Goal: Task Accomplishment & Management: Manage account settings

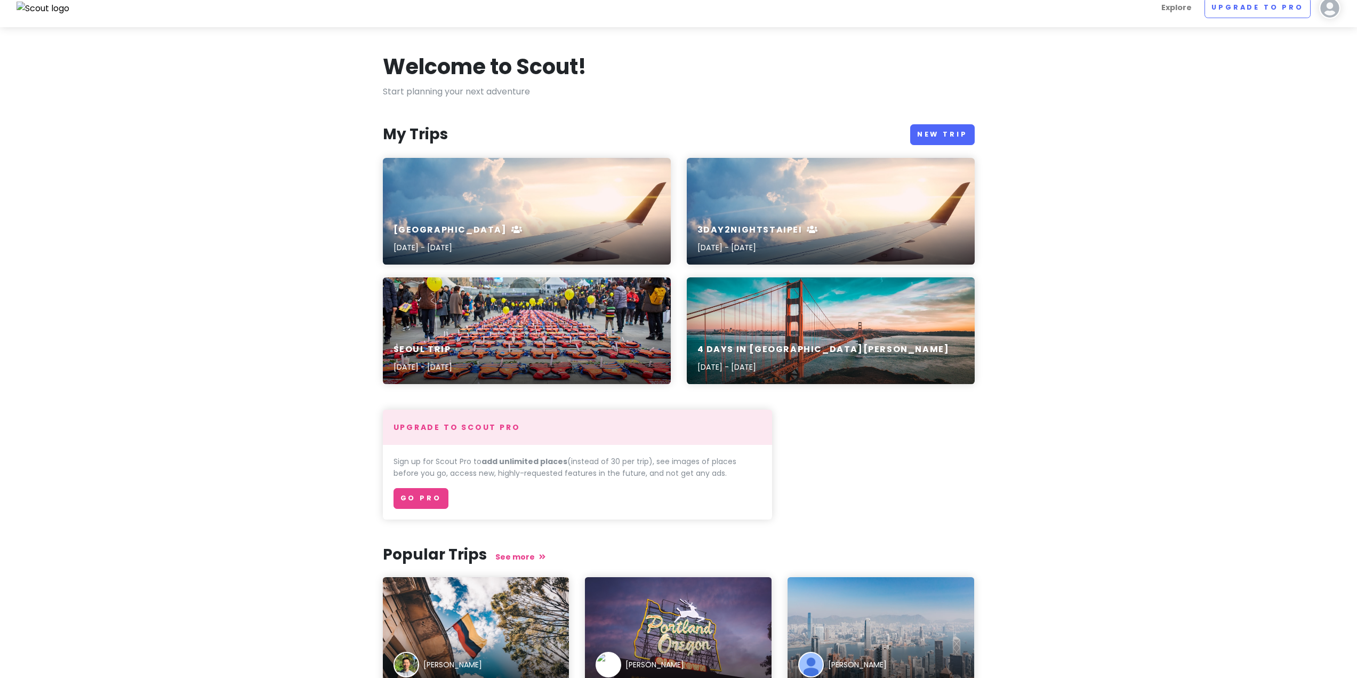
scroll to position [8, 0]
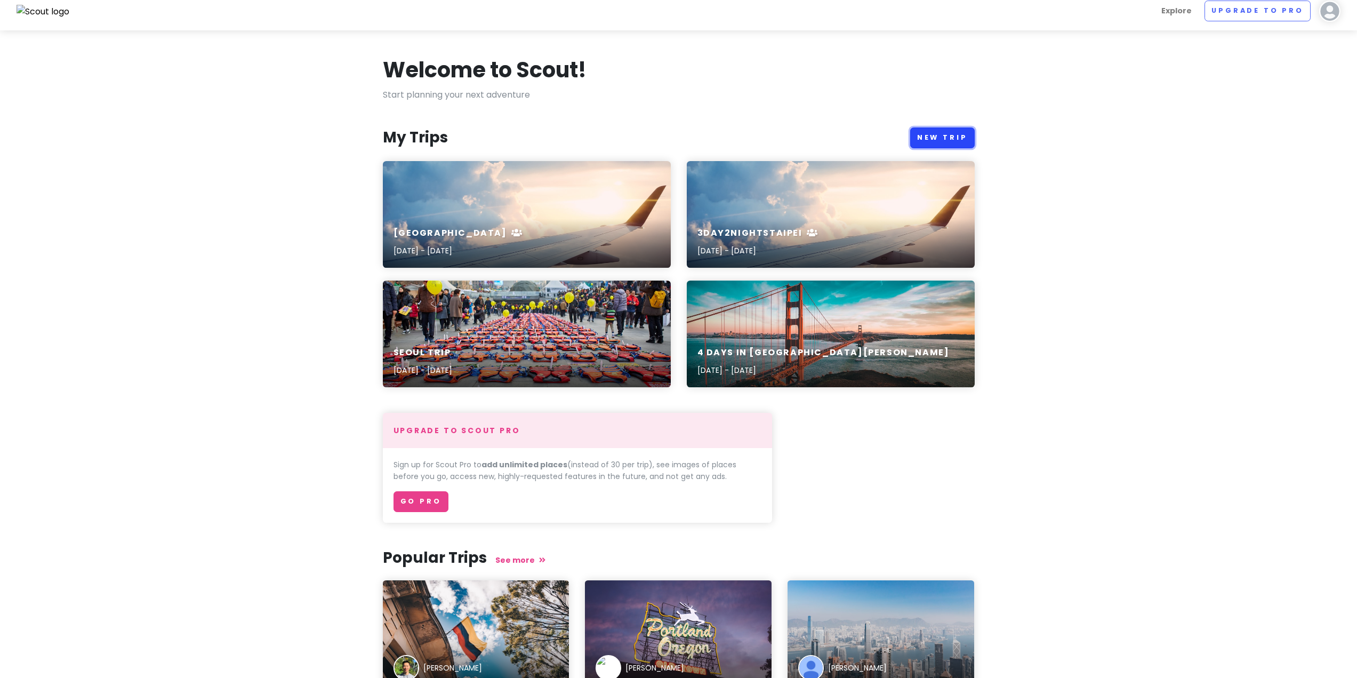
click at [947, 135] on link "New Trip" at bounding box center [942, 137] width 65 height 21
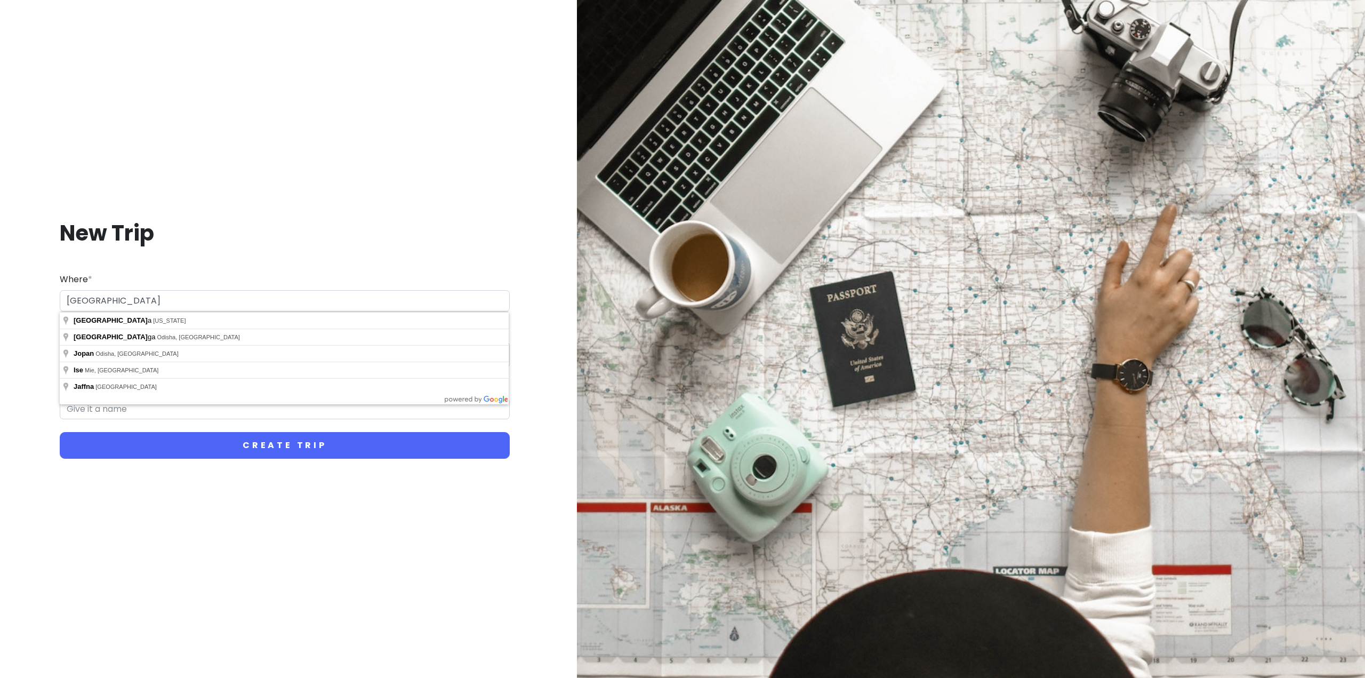
type input "[GEOGRAPHIC_DATA]"
click at [186, 255] on div "New Trip Where * [GEOGRAPHIC_DATA] Dates * Navigate forward to interact with th…" at bounding box center [285, 339] width 552 height 291
click at [101, 354] on input "Start Date" at bounding box center [97, 354] width 69 height 25
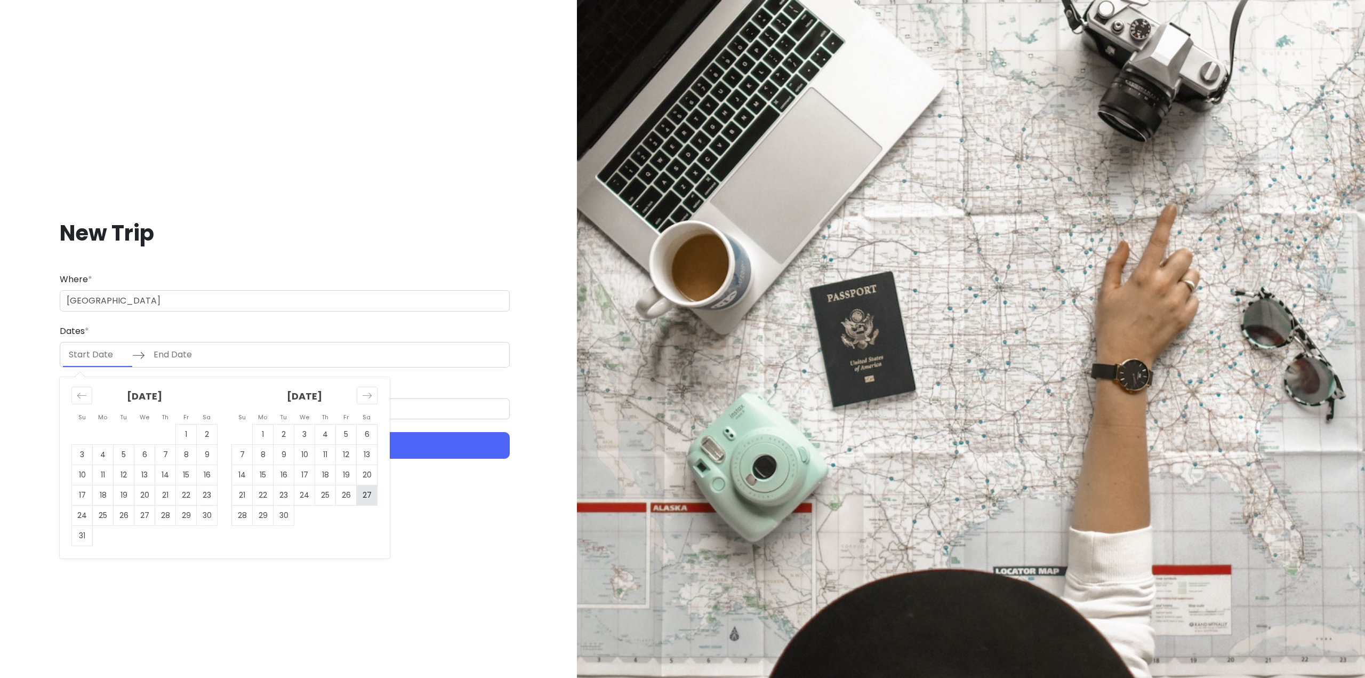
click at [367, 498] on td "27" at bounding box center [367, 495] width 21 height 20
type input "[DATE]"
click at [368, 396] on icon "Move forward to switch to the next month." at bounding box center [367, 395] width 10 height 10
click at [306, 431] on td "1" at bounding box center [304, 434] width 21 height 20
type input "[DATE]"
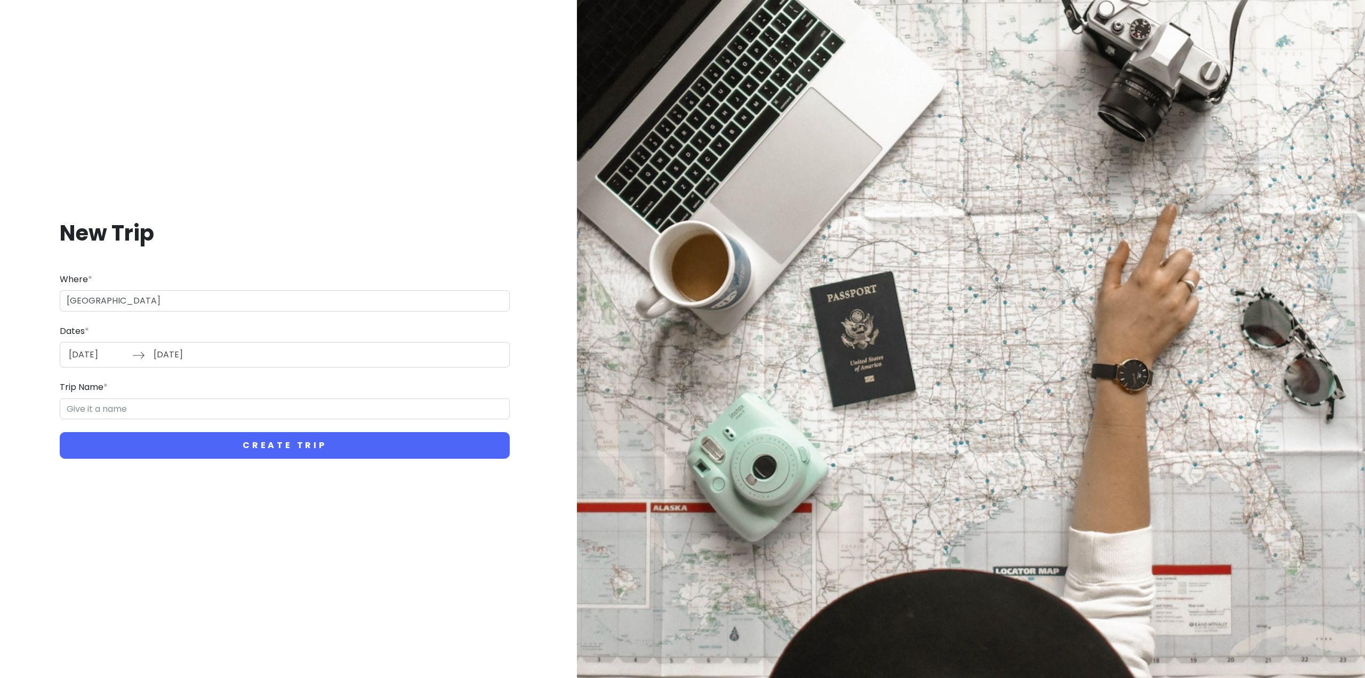
click at [302, 234] on h1 "New Trip" at bounding box center [285, 233] width 450 height 28
click at [192, 416] on input "Trip Name *" at bounding box center [285, 408] width 450 height 21
type input "J"
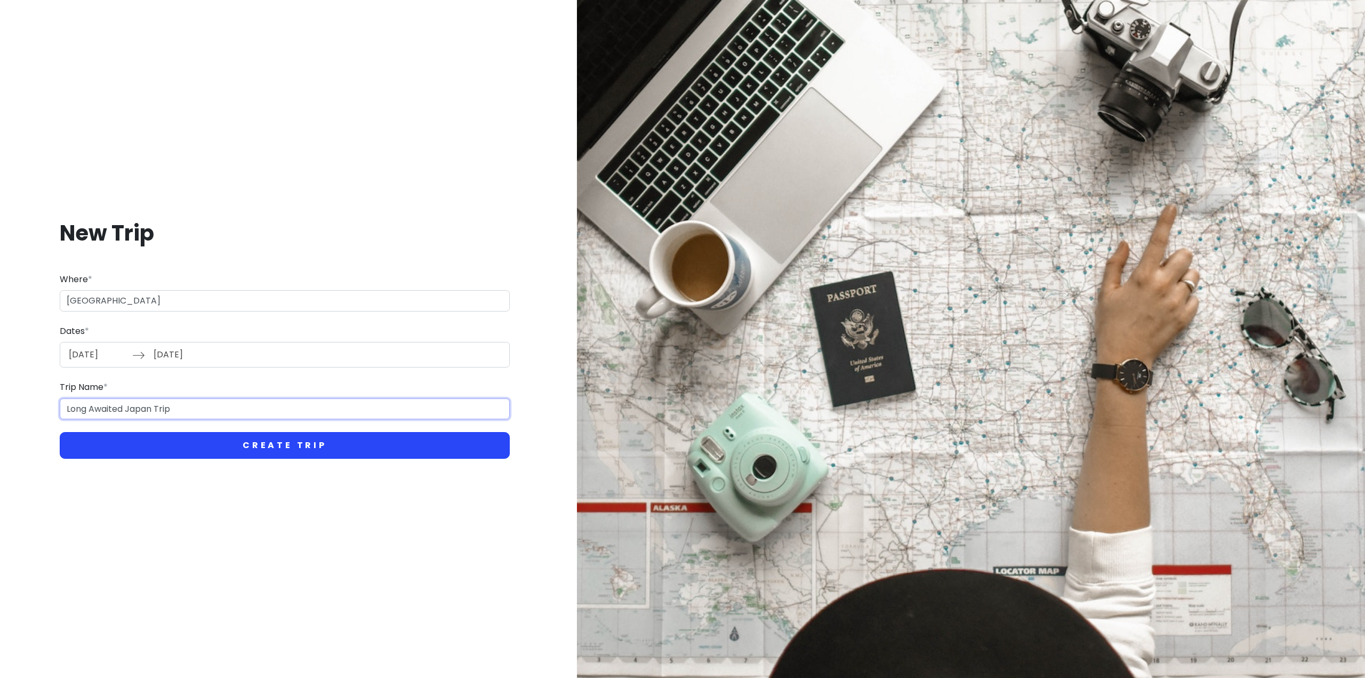
type input "Long Awaited Japan Trip"
click at [257, 440] on button "Create Trip" at bounding box center [285, 445] width 450 height 27
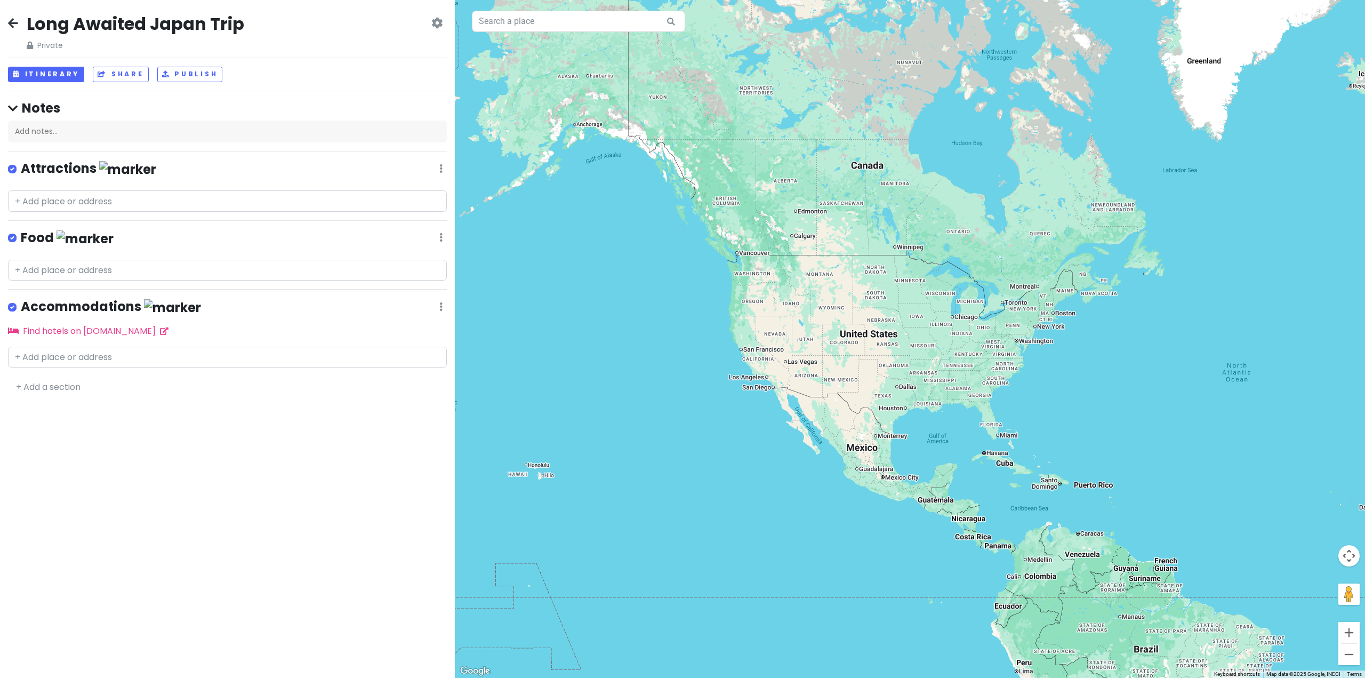
click at [437, 24] on icon at bounding box center [436, 23] width 11 height 9
click at [397, 21] on div "Long Awaited Japan Trip Private Change Dates Make a Copy Delete Trip Go Pro ⚡️ …" at bounding box center [227, 32] width 439 height 38
click at [43, 46] on span "Private" at bounding box center [136, 45] width 218 height 12
click at [438, 26] on icon at bounding box center [436, 23] width 11 height 9
click at [142, 57] on div "Long Awaited Japan Trip Private Change Dates Make a Copy Delete Trip Go Pro ⚡️ …" at bounding box center [227, 339] width 455 height 678
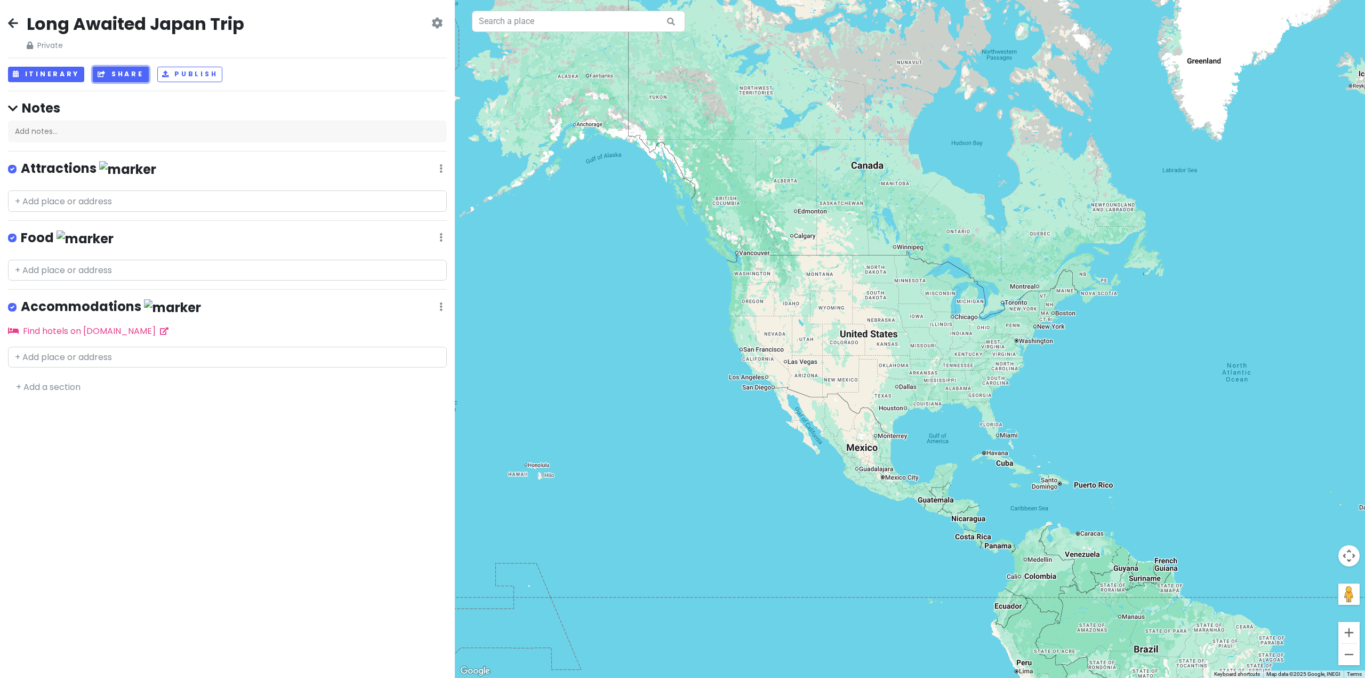
click at [111, 71] on button "Share" at bounding box center [120, 74] width 55 height 15
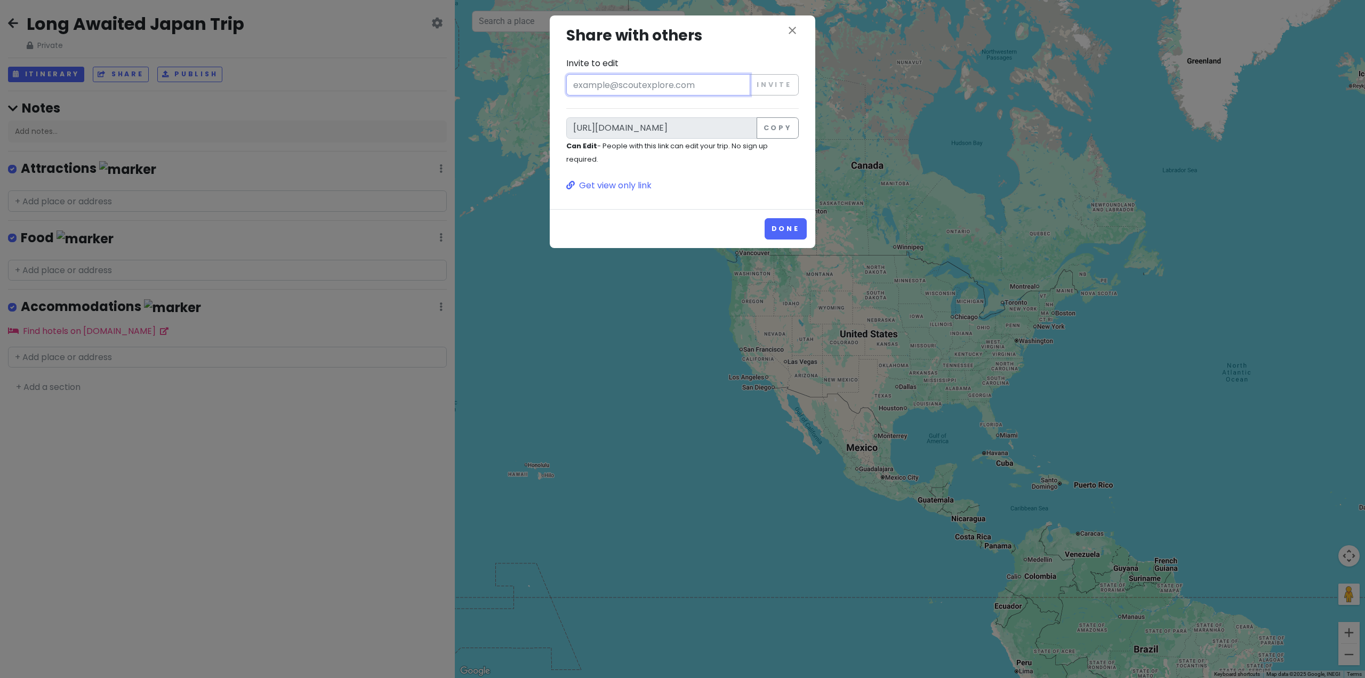
click at [700, 79] on input "Invite to edit" at bounding box center [658, 84] width 184 height 21
click at [738, 42] on h3 "Share with others" at bounding box center [682, 36] width 232 height 24
click at [659, 134] on input "[URL][DOMAIN_NAME]" at bounding box center [661, 127] width 191 height 21
drag, startPoint x: 659, startPoint y: 130, endPoint x: 760, endPoint y: 167, distance: 108.0
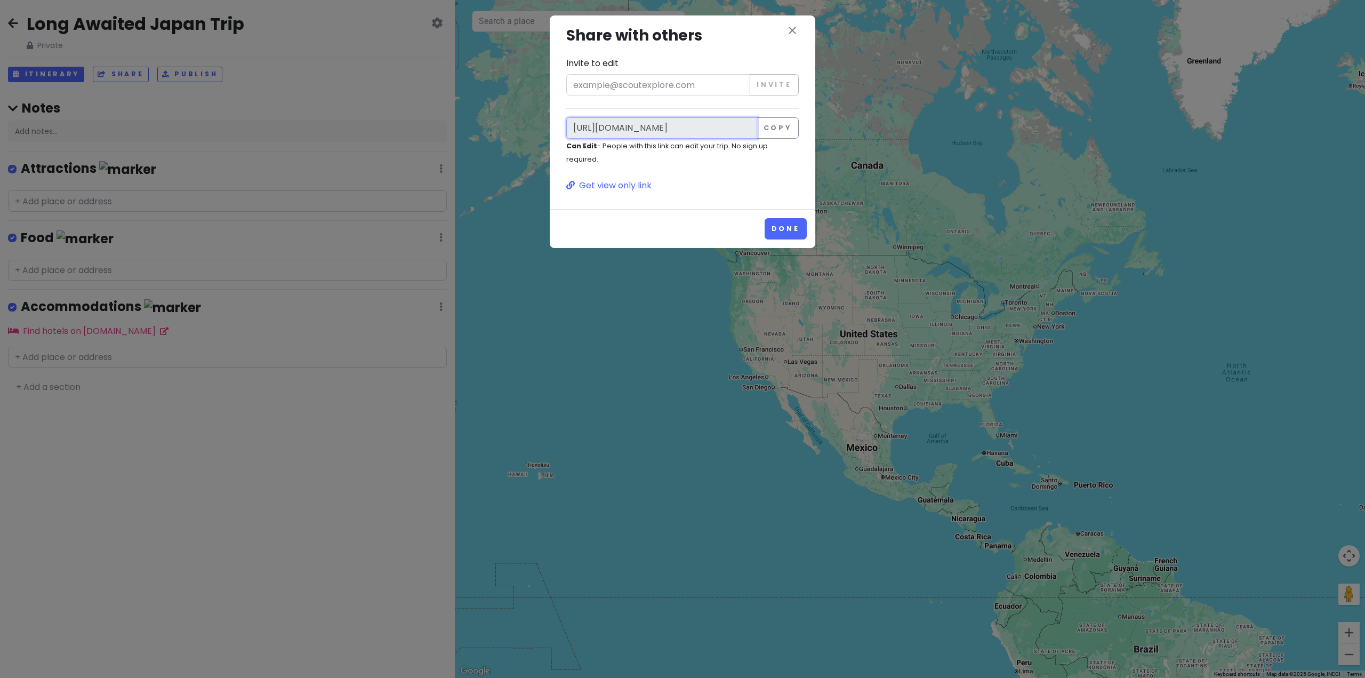
click at [787, 136] on div "[URL][DOMAIN_NAME] Copy" at bounding box center [682, 127] width 232 height 21
click at [746, 177] on div "close Share with others Invite to edit Invite [URL][DOMAIN_NAME] Copy Can Edit …" at bounding box center [682, 108] width 248 height 168
click at [792, 29] on icon "close" at bounding box center [792, 30] width 13 height 13
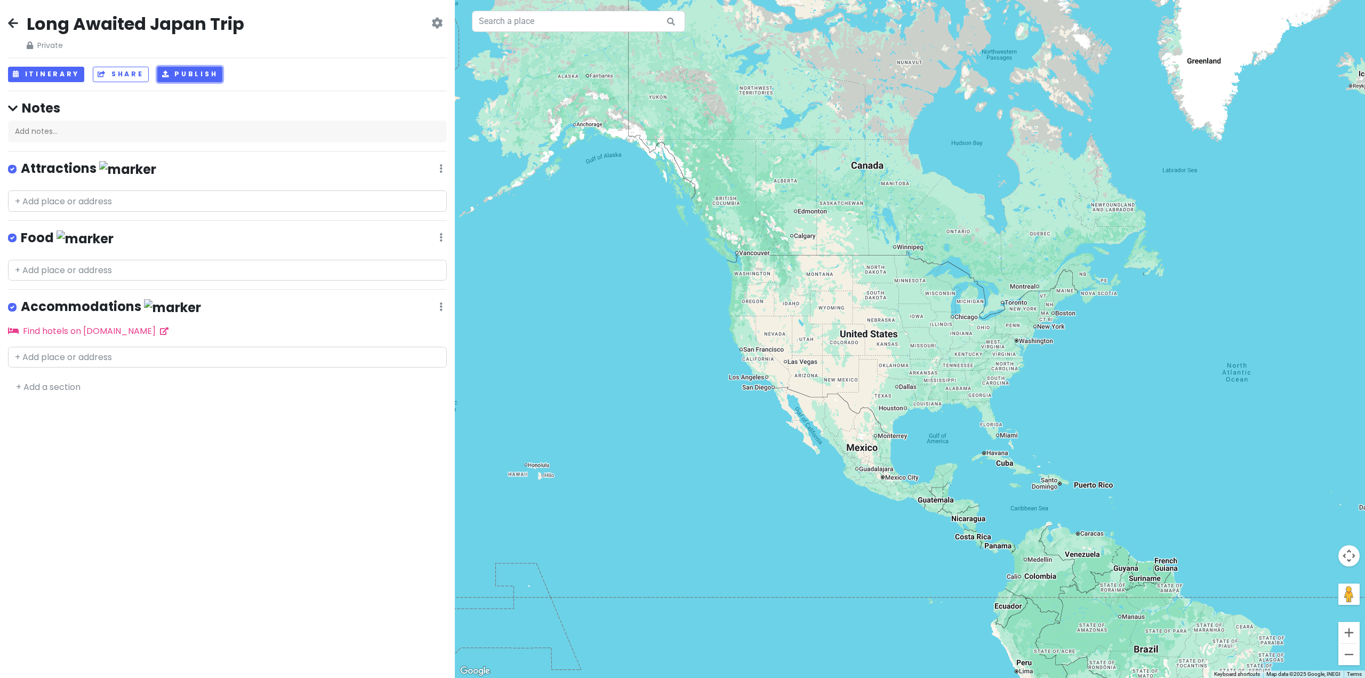
click at [191, 76] on button "Publish" at bounding box center [190, 74] width 66 height 15
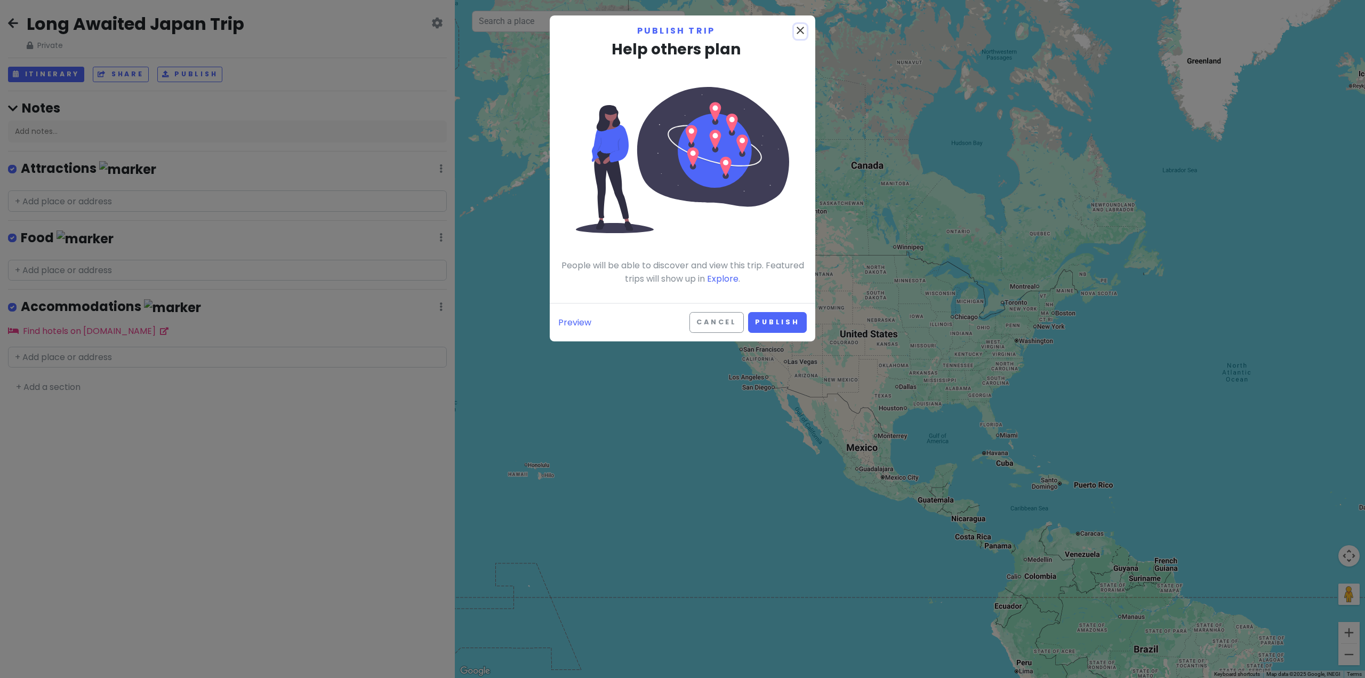
click at [800, 33] on icon "close" at bounding box center [800, 30] width 13 height 13
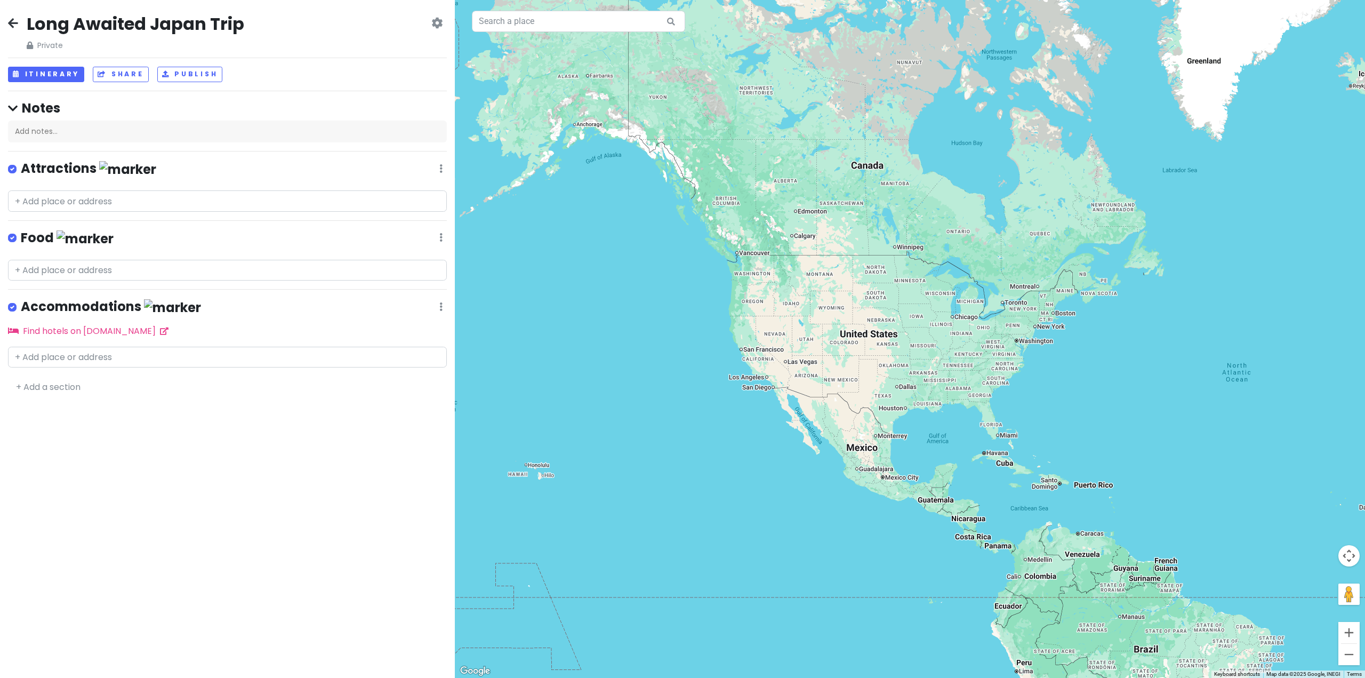
click at [435, 30] on div "Change Dates Make a Copy Delete Trip Go Pro ⚡️ Give Feedback 💡 Support Scout ☕️" at bounding box center [436, 34] width 11 height 34
click at [435, 26] on icon at bounding box center [436, 23] width 11 height 9
click at [383, 139] on link "Go Pro ⚡️" at bounding box center [400, 141] width 101 height 26
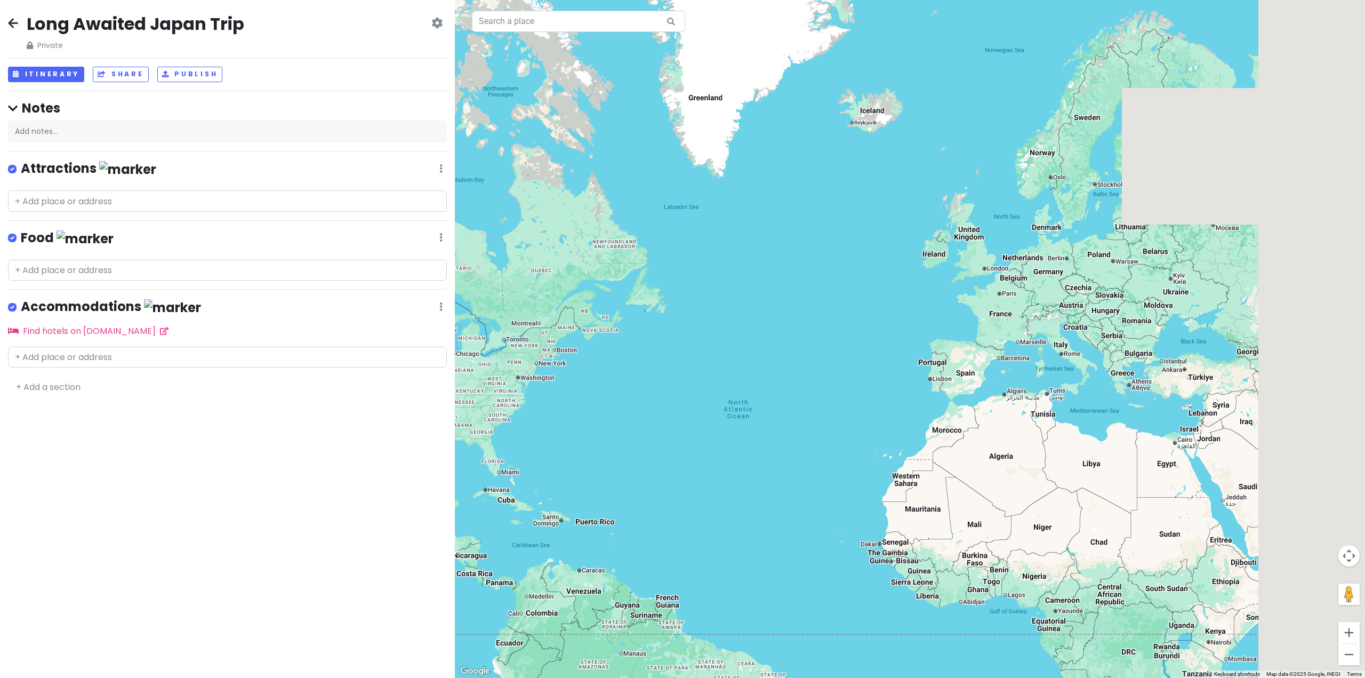
drag, startPoint x: 565, startPoint y: 346, endPoint x: 505, endPoint y: 351, distance: 60.5
click at [505, 351] on div at bounding box center [910, 339] width 910 height 678
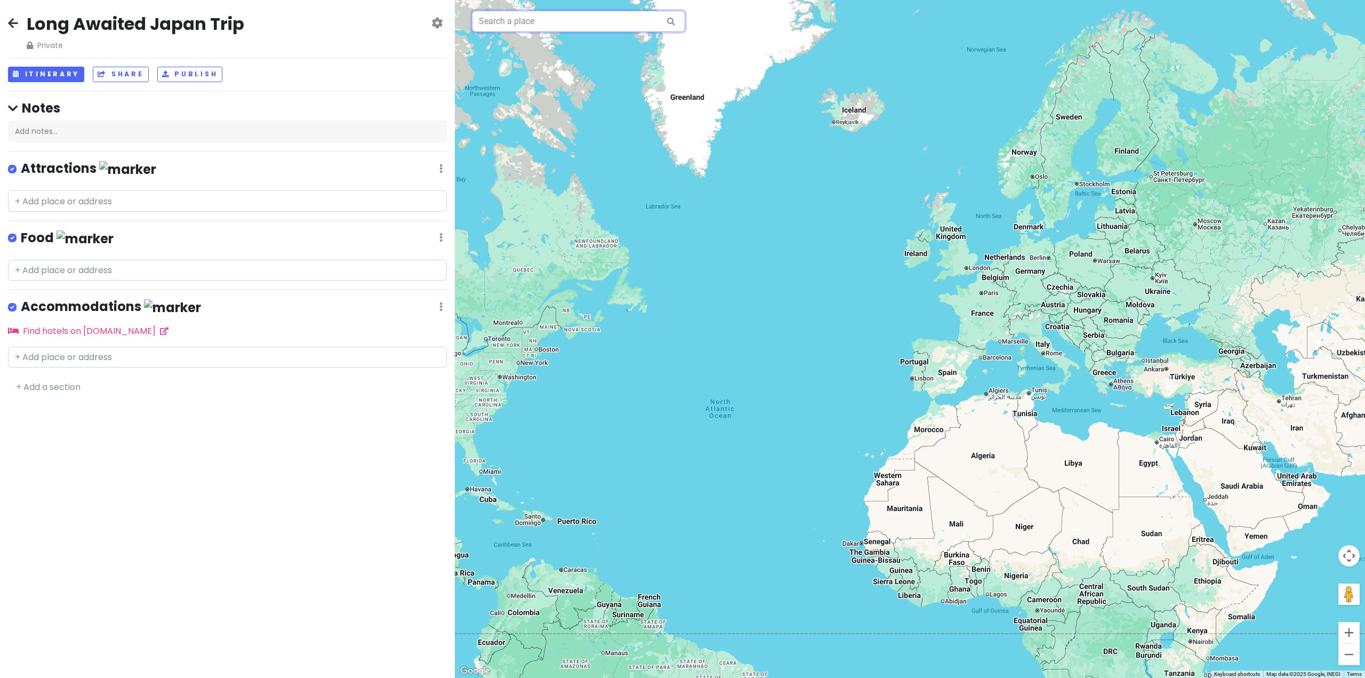
click at [518, 25] on input "text" at bounding box center [578, 21] width 213 height 21
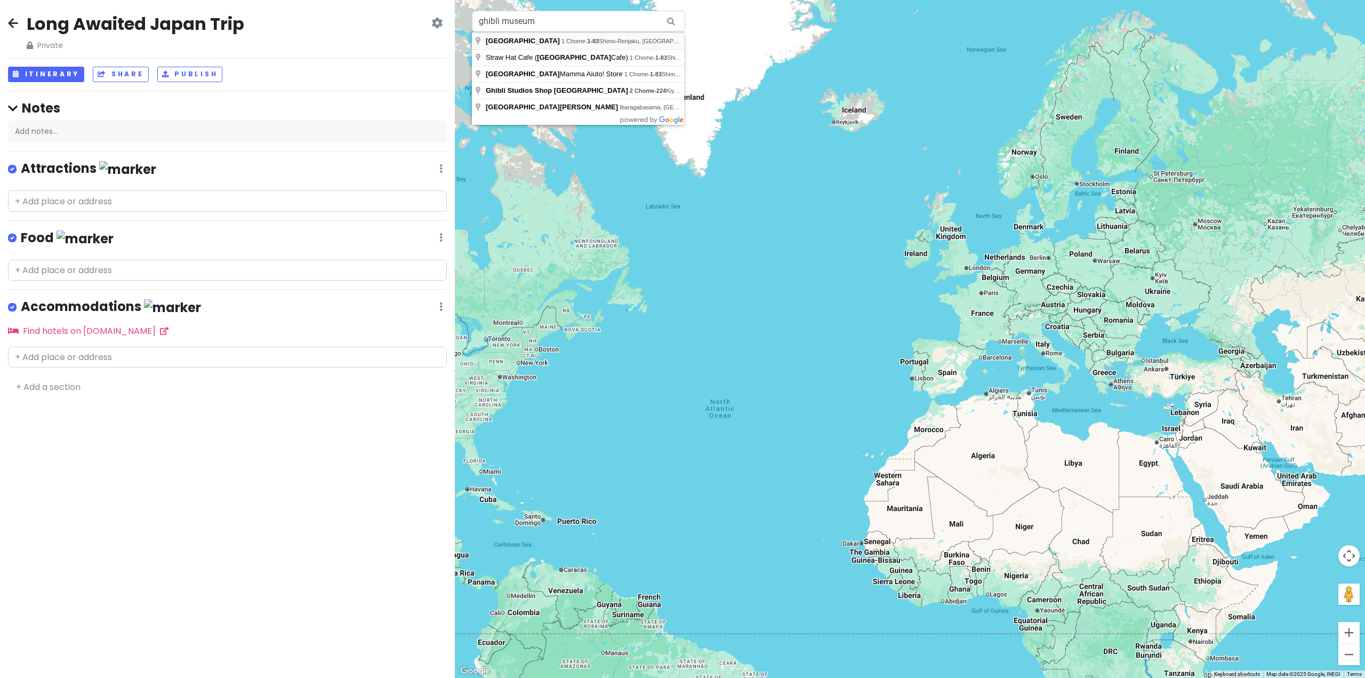
type input "[GEOGRAPHIC_DATA], 1 Chome-1-83 Shimo-[GEOGRAPHIC_DATA], [GEOGRAPHIC_DATA], [GE…"
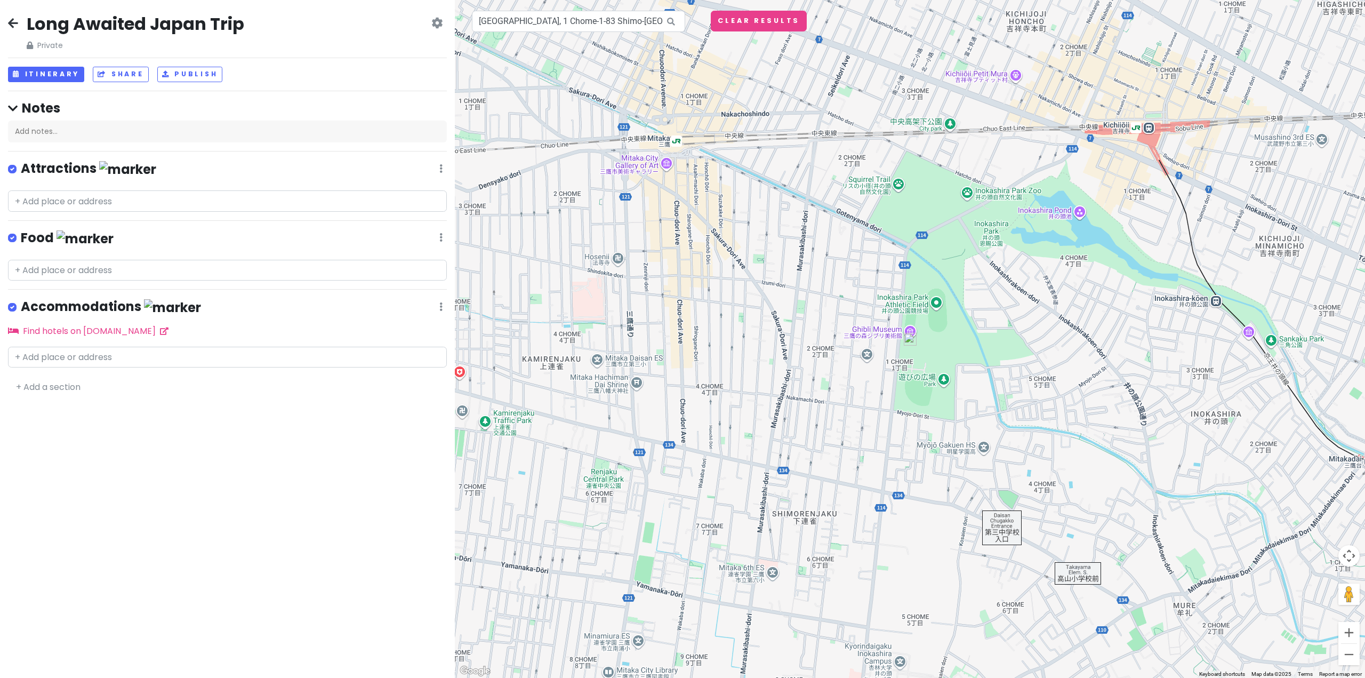
click at [909, 331] on div at bounding box center [910, 339] width 910 height 678
click at [912, 339] on img at bounding box center [910, 339] width 13 height 13
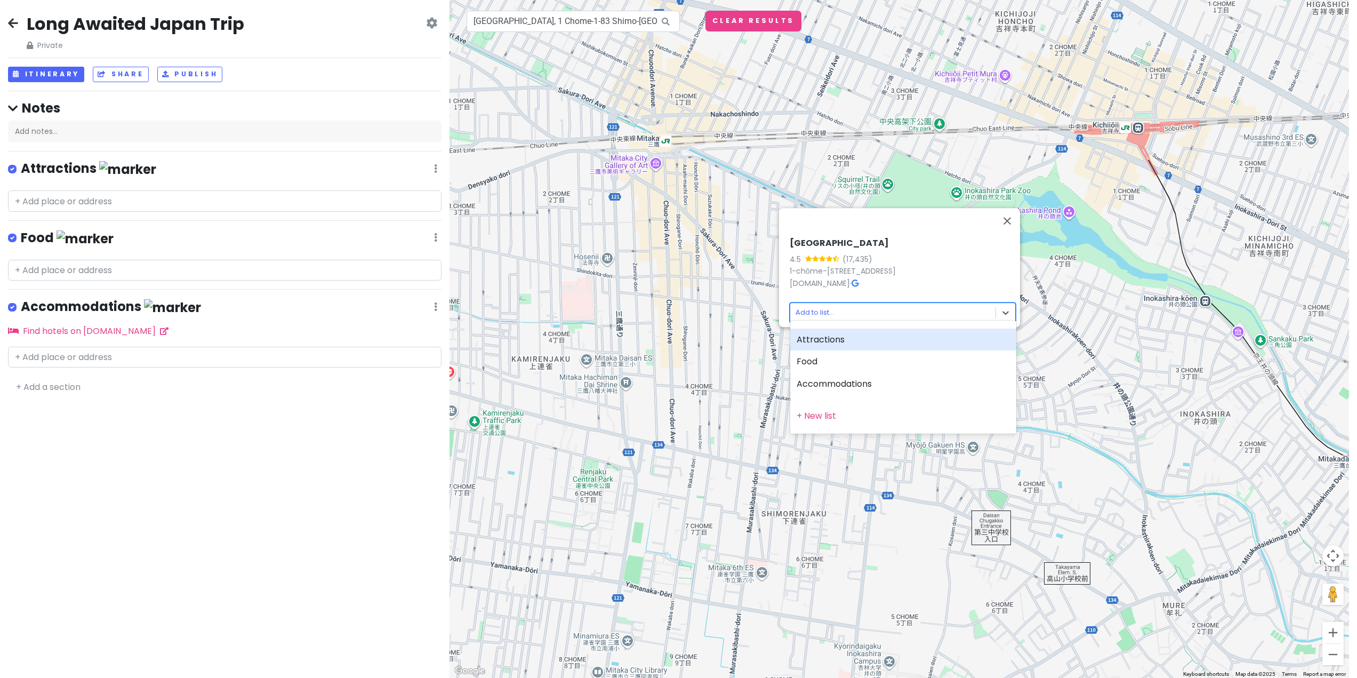
click at [827, 309] on body "Long Awaited Japan Trip Private Change Dates Make a Copy Delete Trip Go Pro ⚡️ …" at bounding box center [678, 339] width 1357 height 678
click at [861, 335] on div "Attractions" at bounding box center [903, 339] width 226 height 22
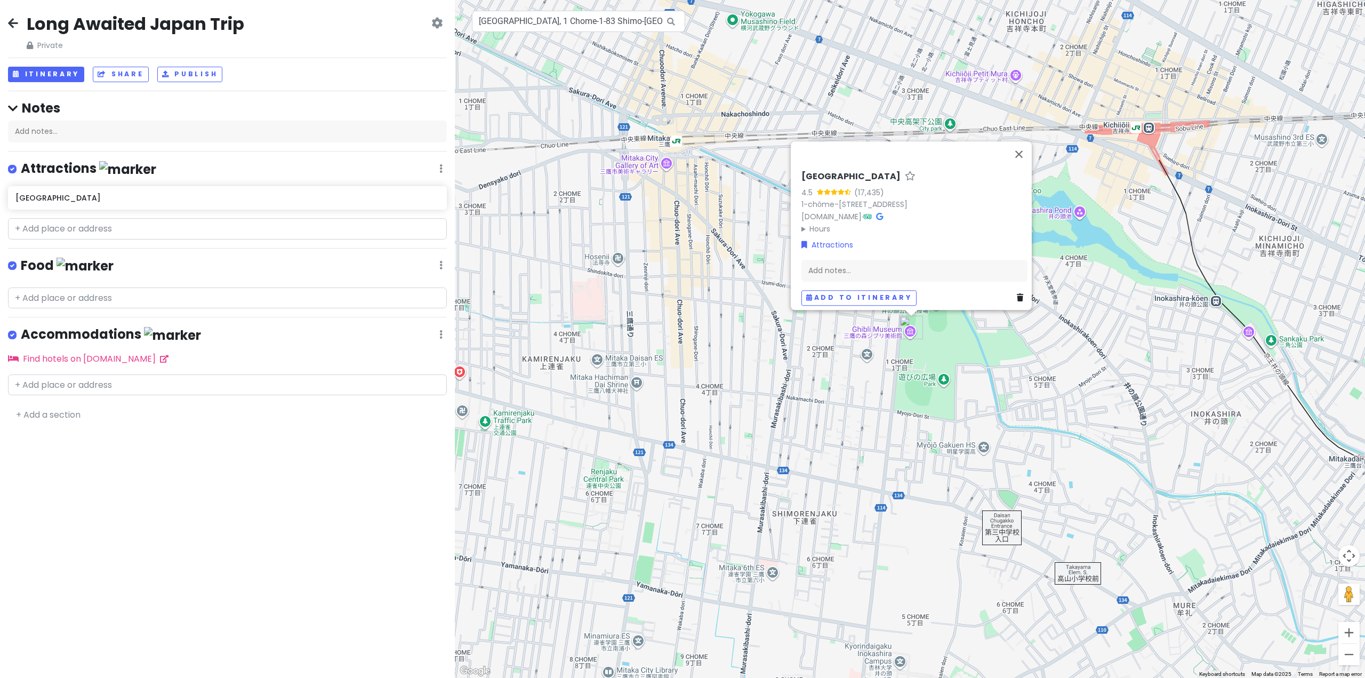
click at [589, 357] on div "[GEOGRAPHIC_DATA] 4.5 (17,435) 1-chōme-1-83 [GEOGRAPHIC_DATA] [DOMAIN_NAME] · H…" at bounding box center [910, 339] width 910 height 678
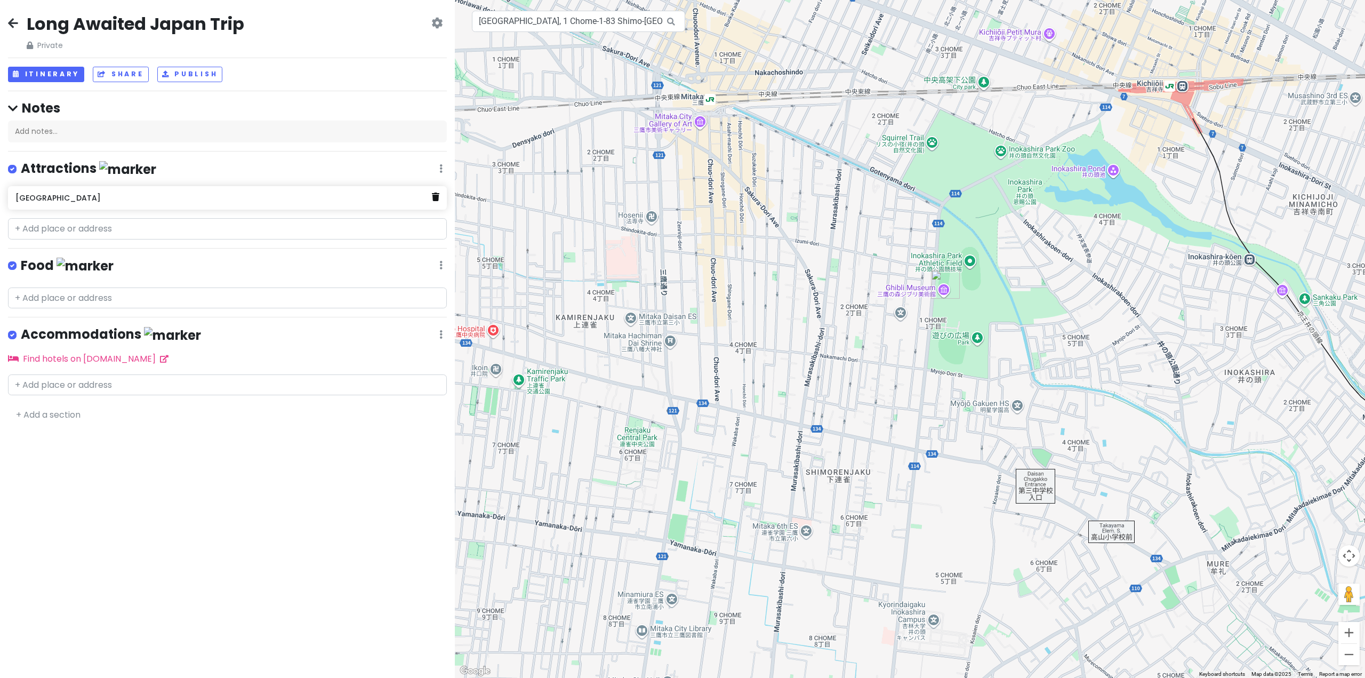
click at [436, 200] on link at bounding box center [435, 197] width 7 height 14
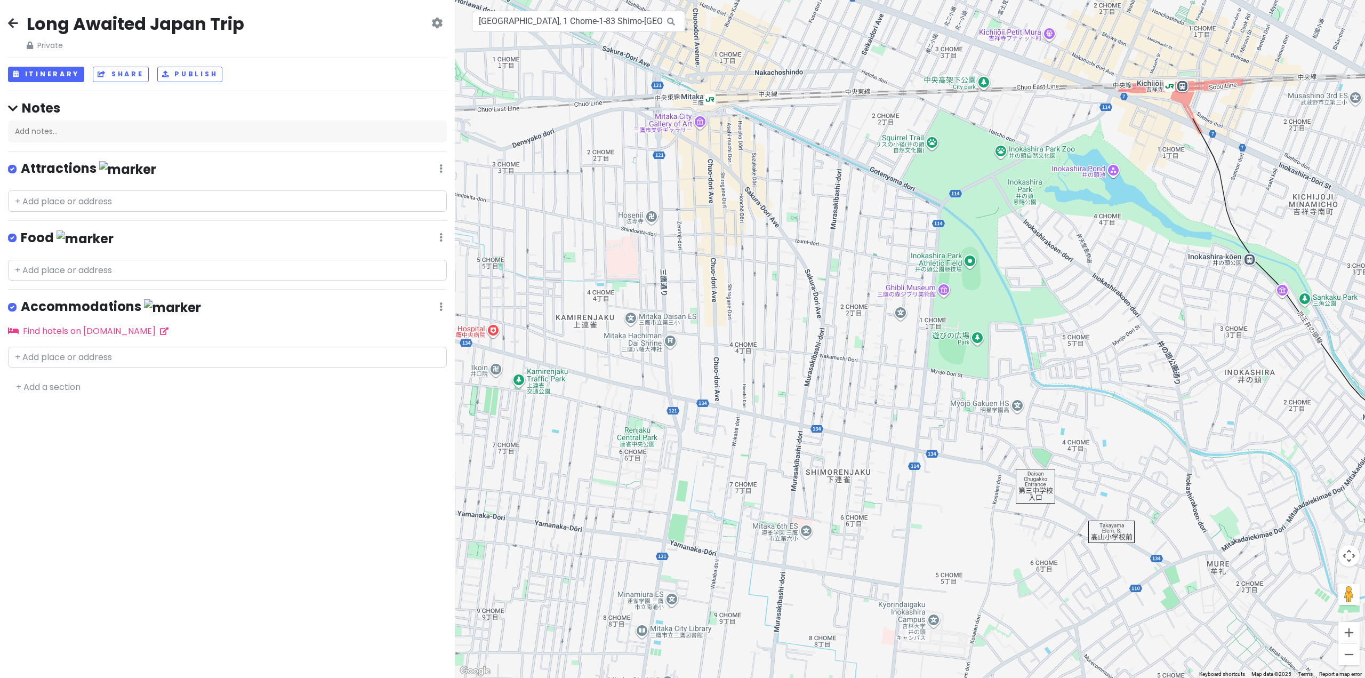
click at [15, 23] on icon at bounding box center [13, 23] width 10 height 9
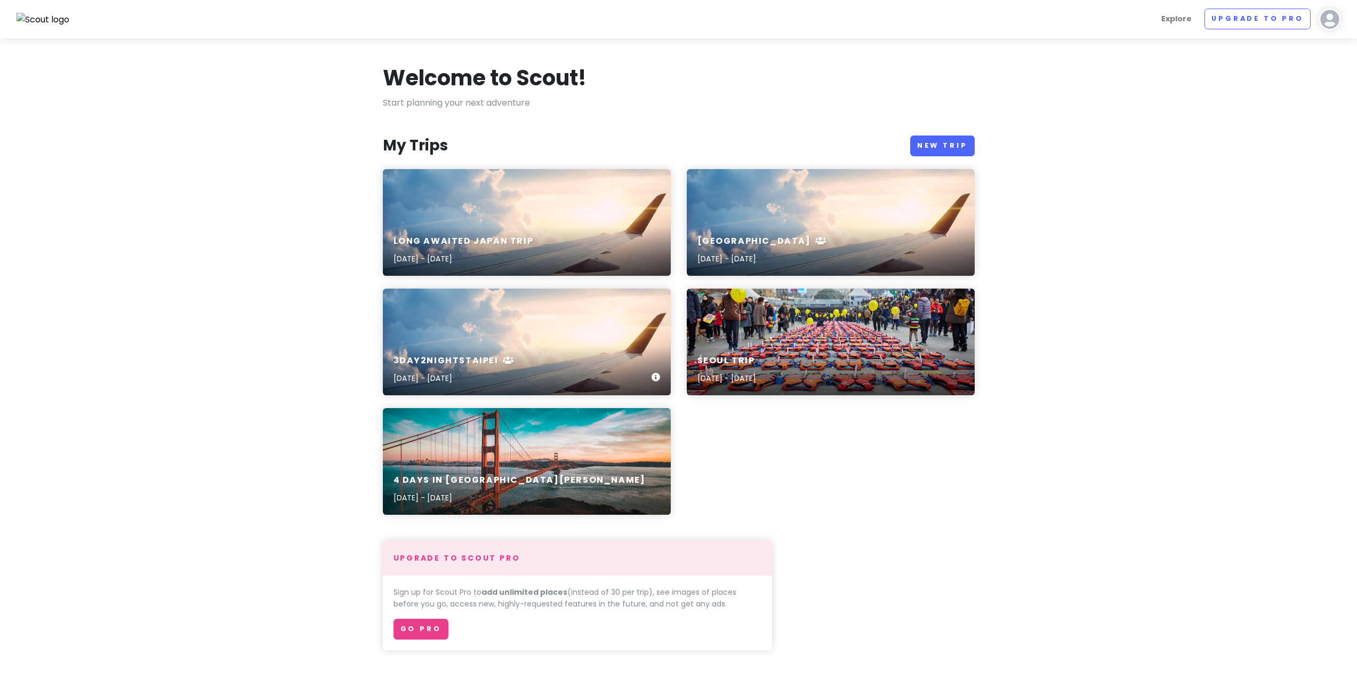
click at [488, 335] on div "3day2nightsTaipei [DATE] - [DATE]" at bounding box center [527, 341] width 288 height 107
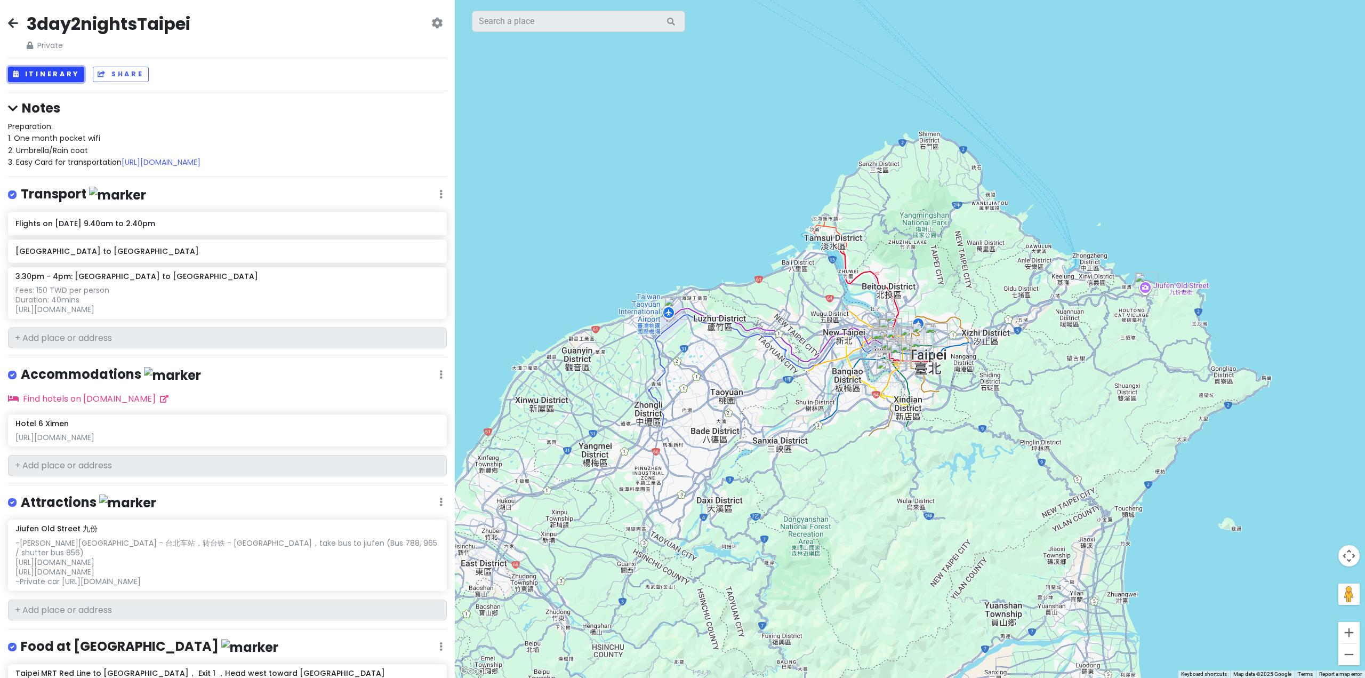
click at [45, 73] on button "Itinerary" at bounding box center [46, 74] width 76 height 15
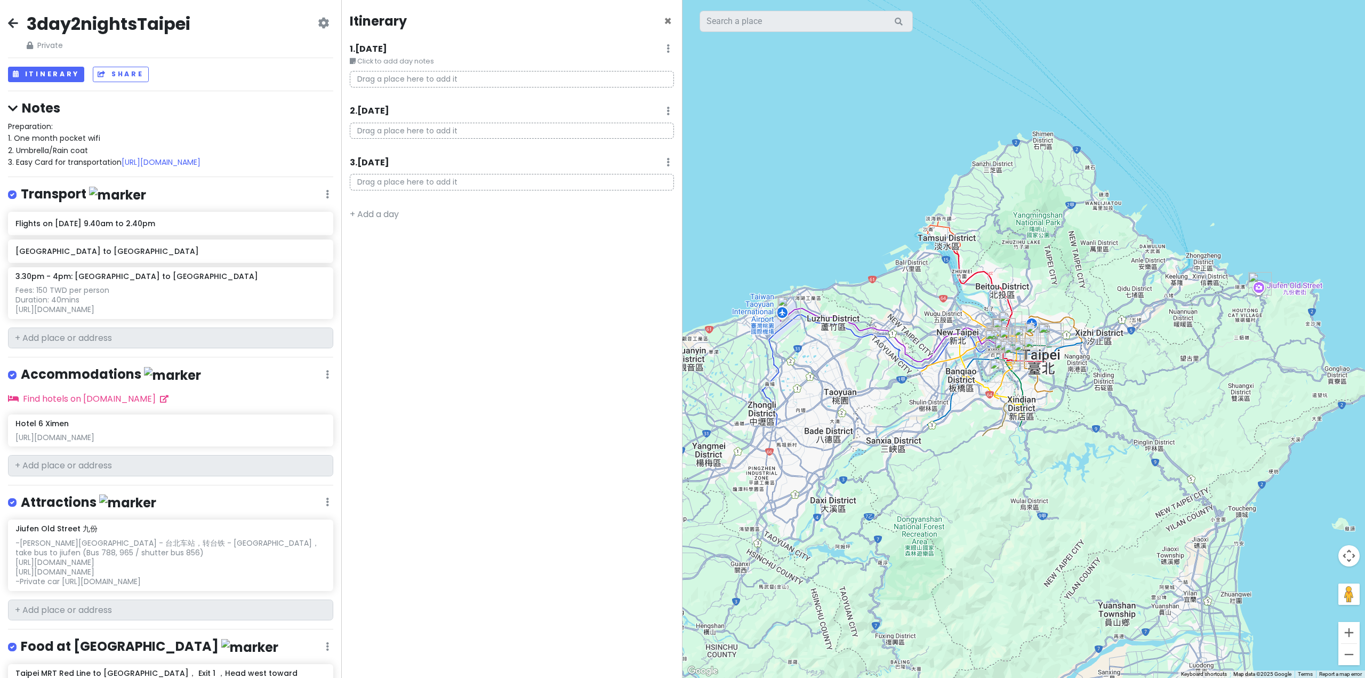
click at [851, 79] on div at bounding box center [1023, 339] width 682 height 678
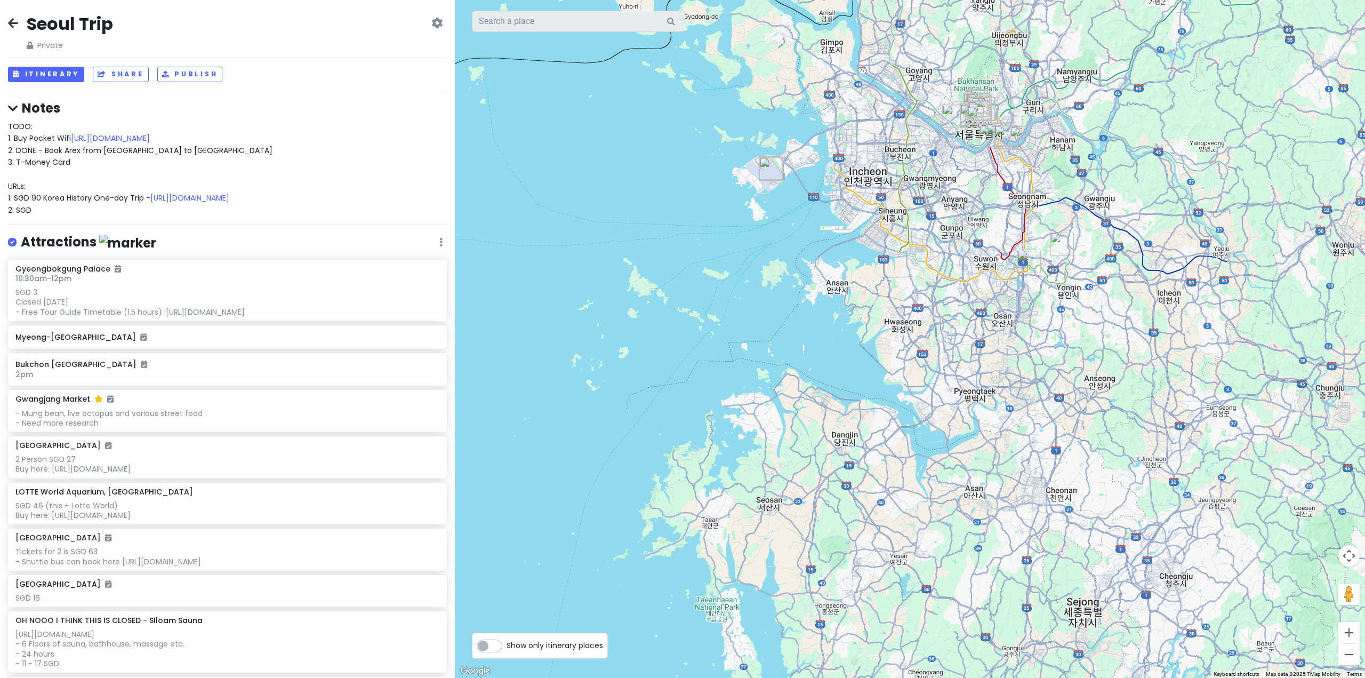
click at [36, 108] on h4 "Notes" at bounding box center [227, 108] width 439 height 17
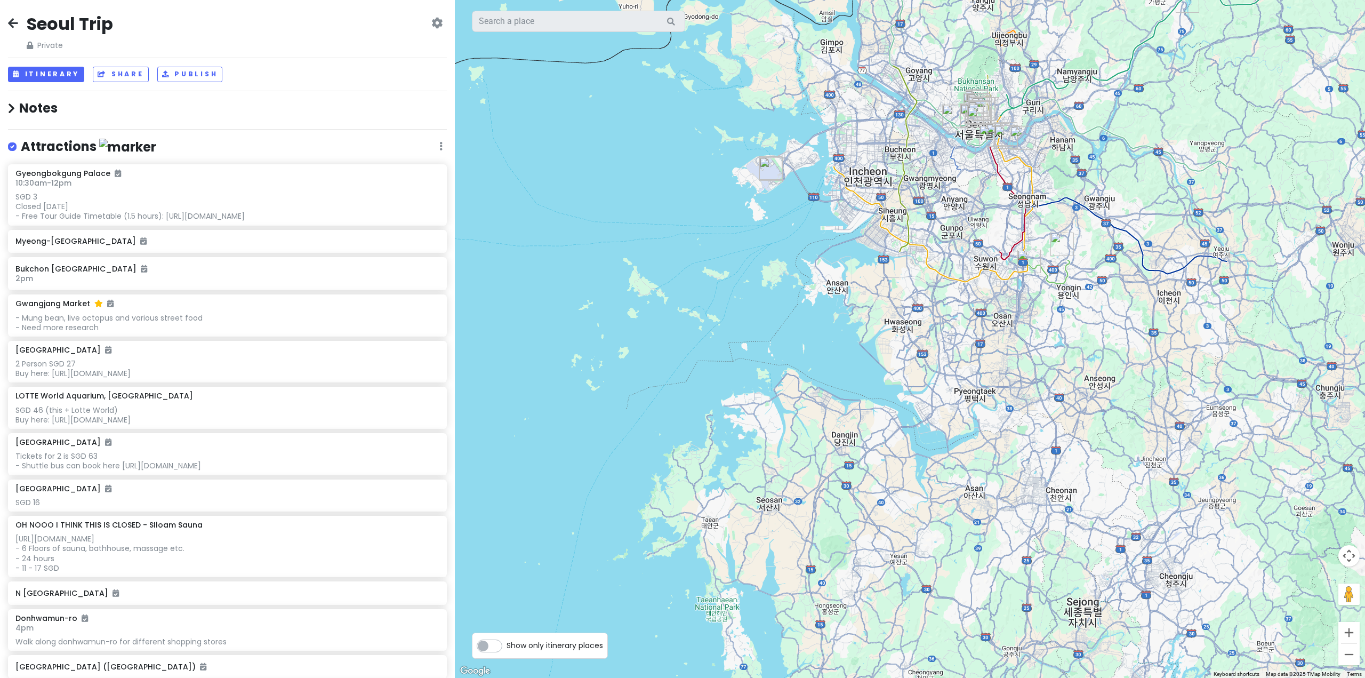
click at [35, 108] on h4 "Notes" at bounding box center [227, 108] width 439 height 17
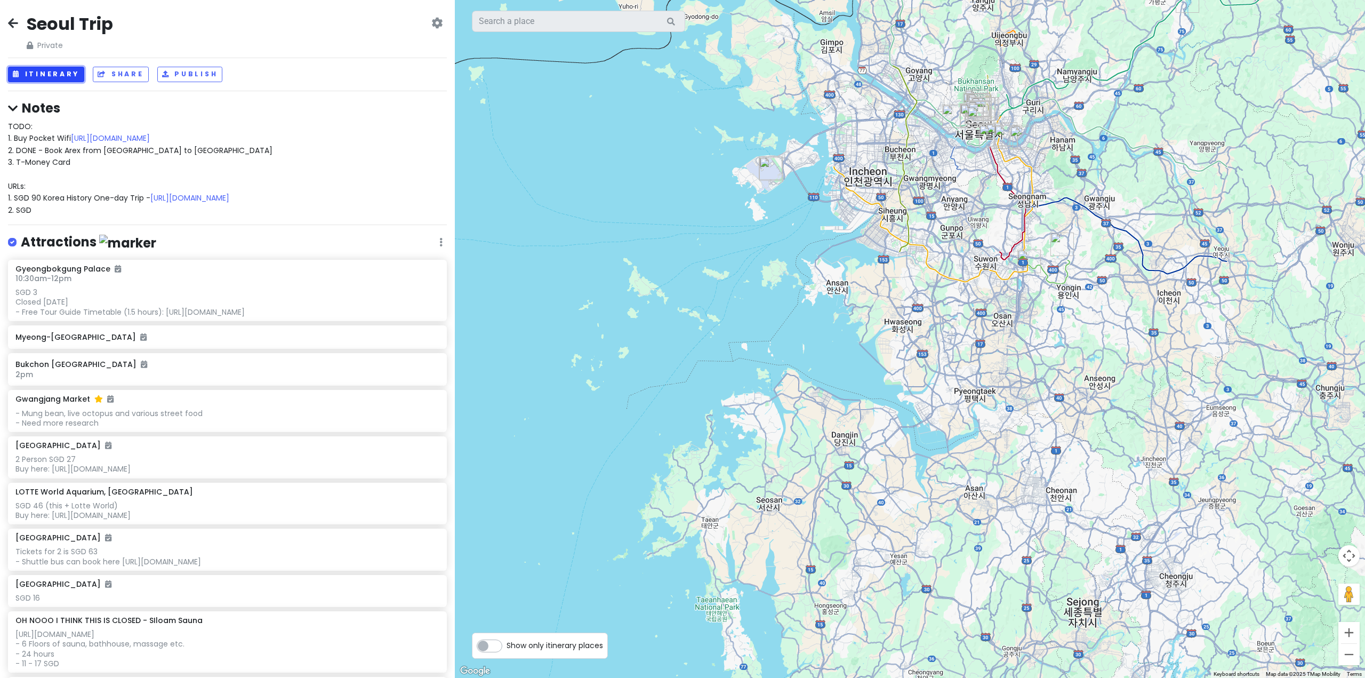
click at [44, 77] on button "Itinerary" at bounding box center [46, 74] width 76 height 15
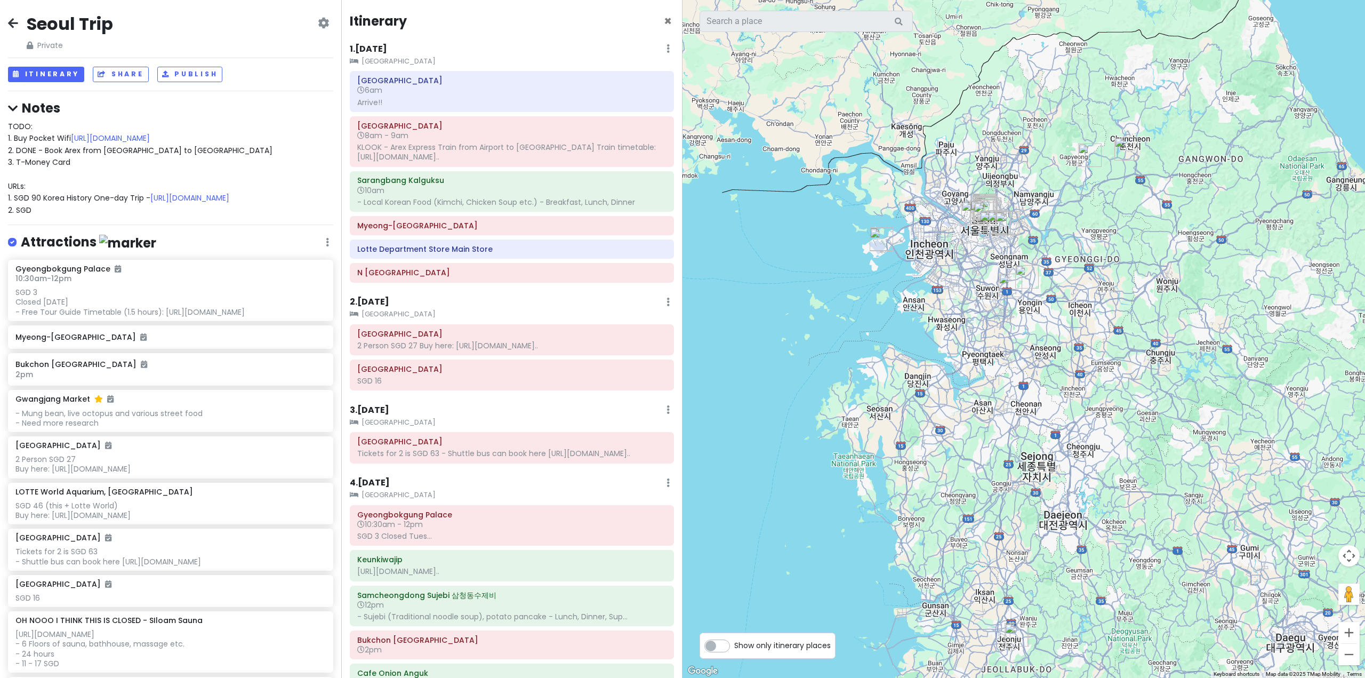
click at [387, 49] on h6 "1 . Sun 12/4" at bounding box center [368, 49] width 37 height 11
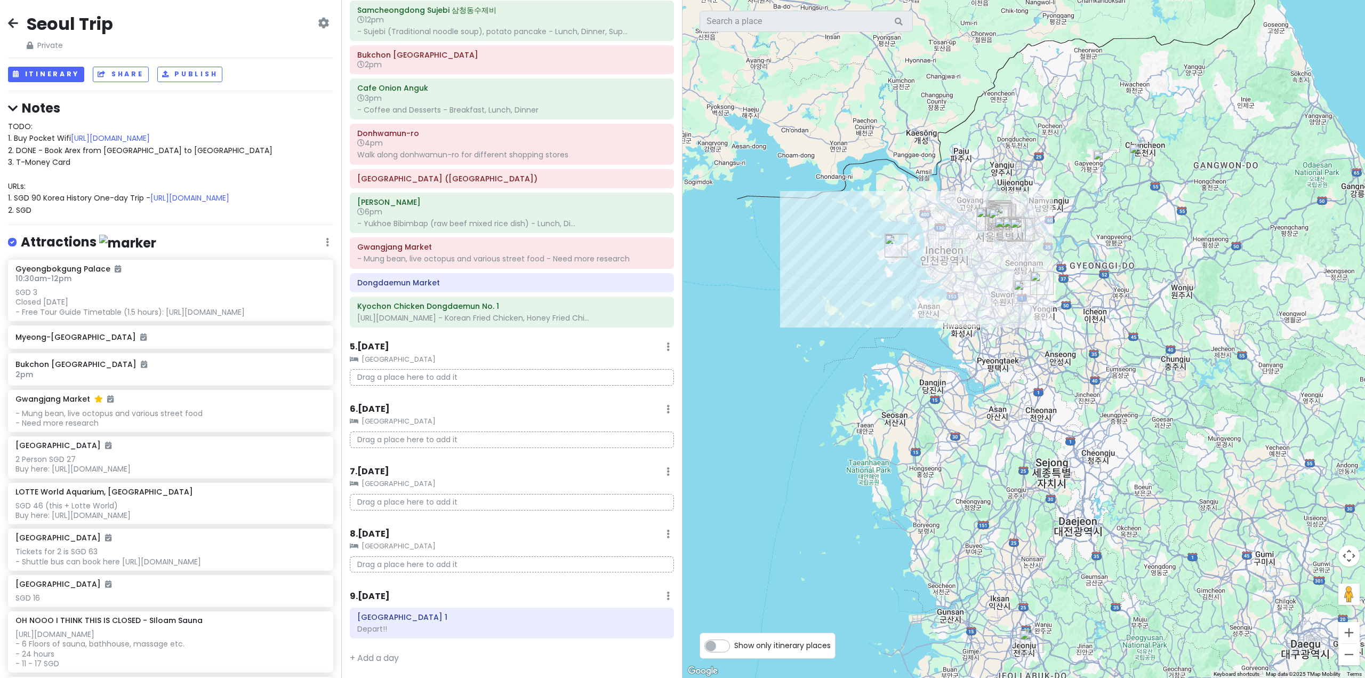
scroll to position [624, 0]
click at [446, 357] on small "Staz Hotel Myeongdong 2" at bounding box center [512, 359] width 324 height 11
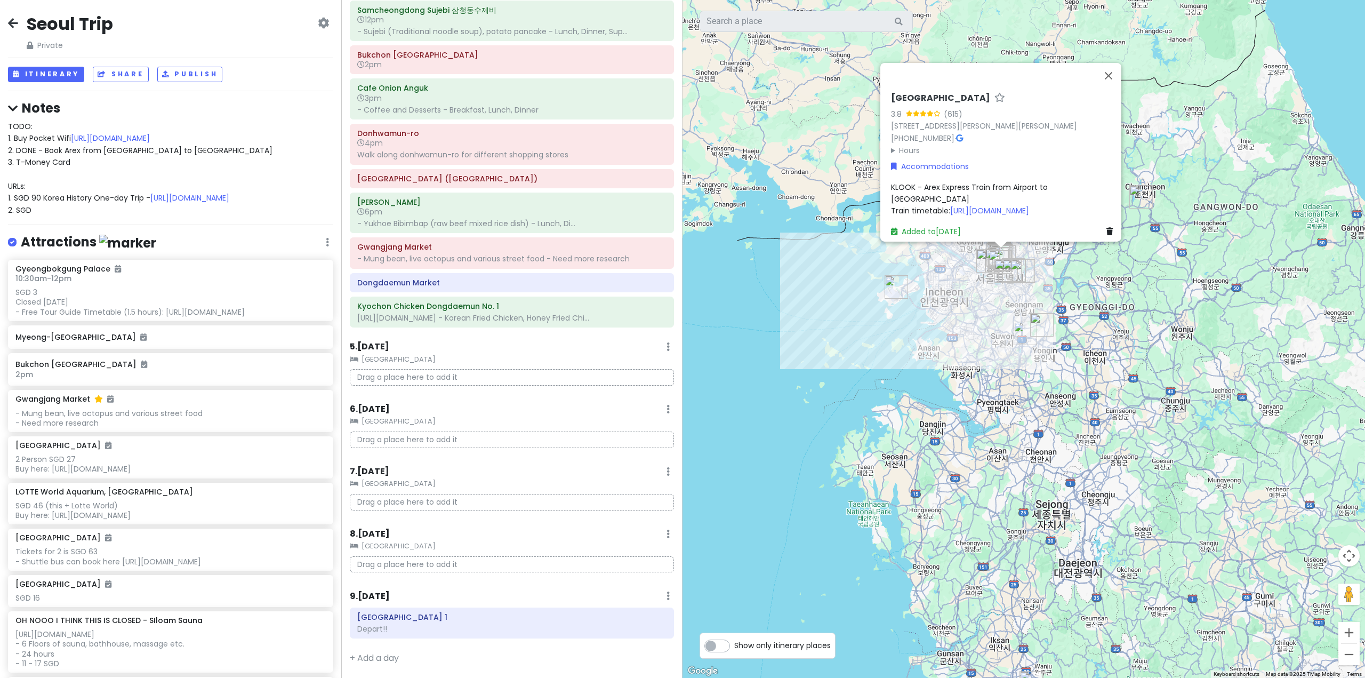
click at [486, 355] on small "Staz Hotel Myeongdong 2" at bounding box center [512, 359] width 324 height 11
click at [444, 593] on div "9 . Mon 12/12 Add Day Notes Delete Day" at bounding box center [512, 598] width 324 height 18
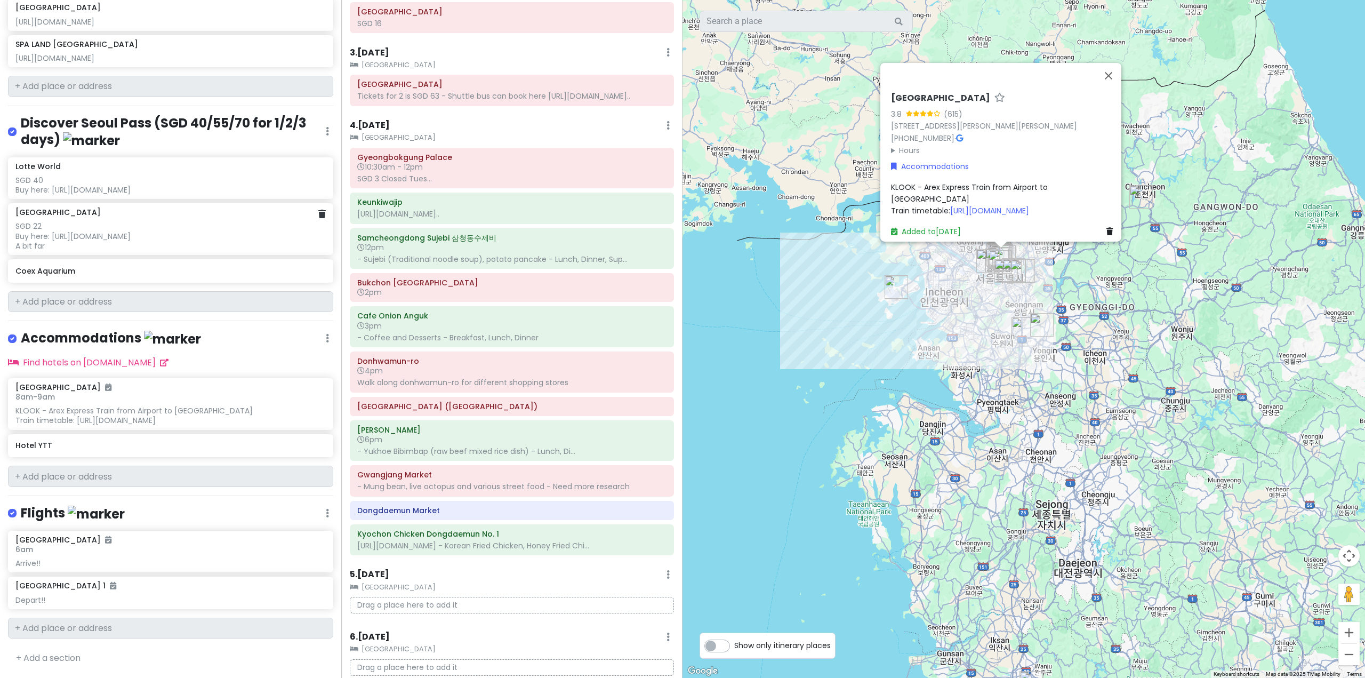
scroll to position [2299, 0]
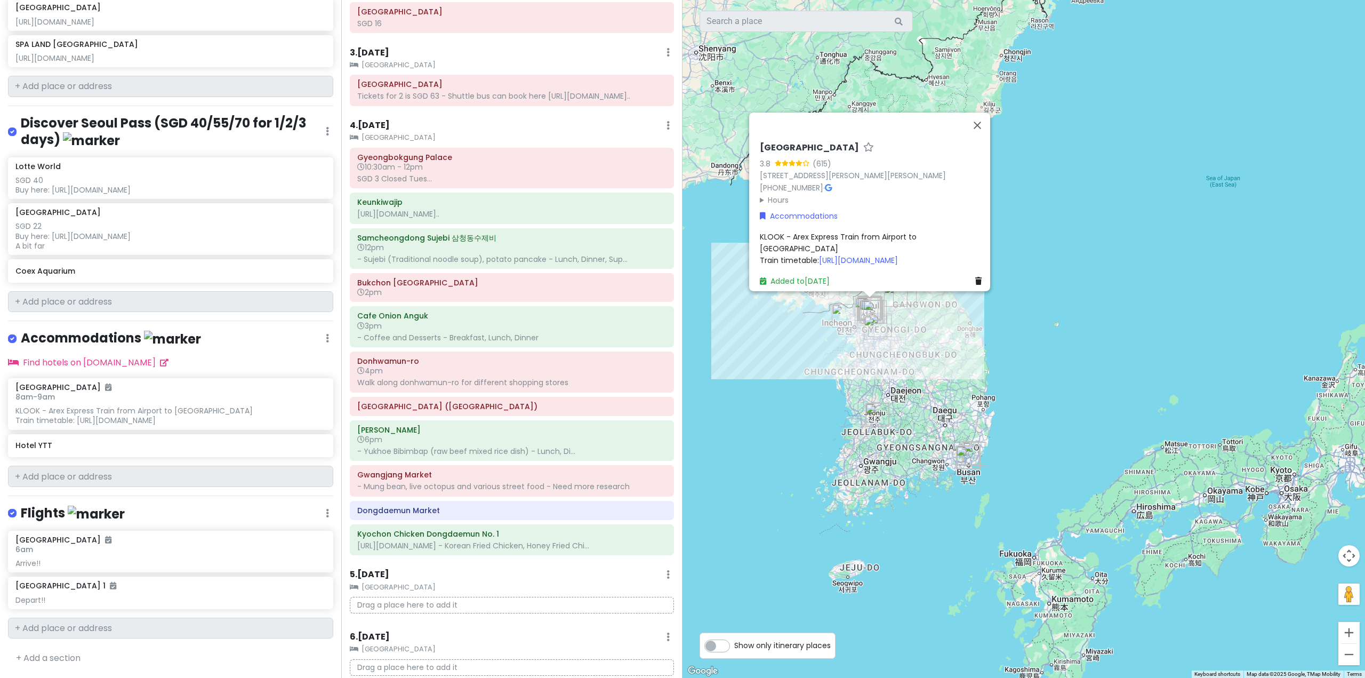
drag, startPoint x: 1104, startPoint y: 477, endPoint x: 1051, endPoint y: 429, distance: 71.3
click at [1051, 429] on div "Staz Hotel Myeongdong 2 3.8 (615) 16 Supyo-ro, Chungmuro 3(sam)-ga, Jung-gu, Se…" at bounding box center [1023, 339] width 682 height 678
click at [963, 456] on img "Gamcheon Culture Village, Busan" at bounding box center [967, 457] width 23 height 23
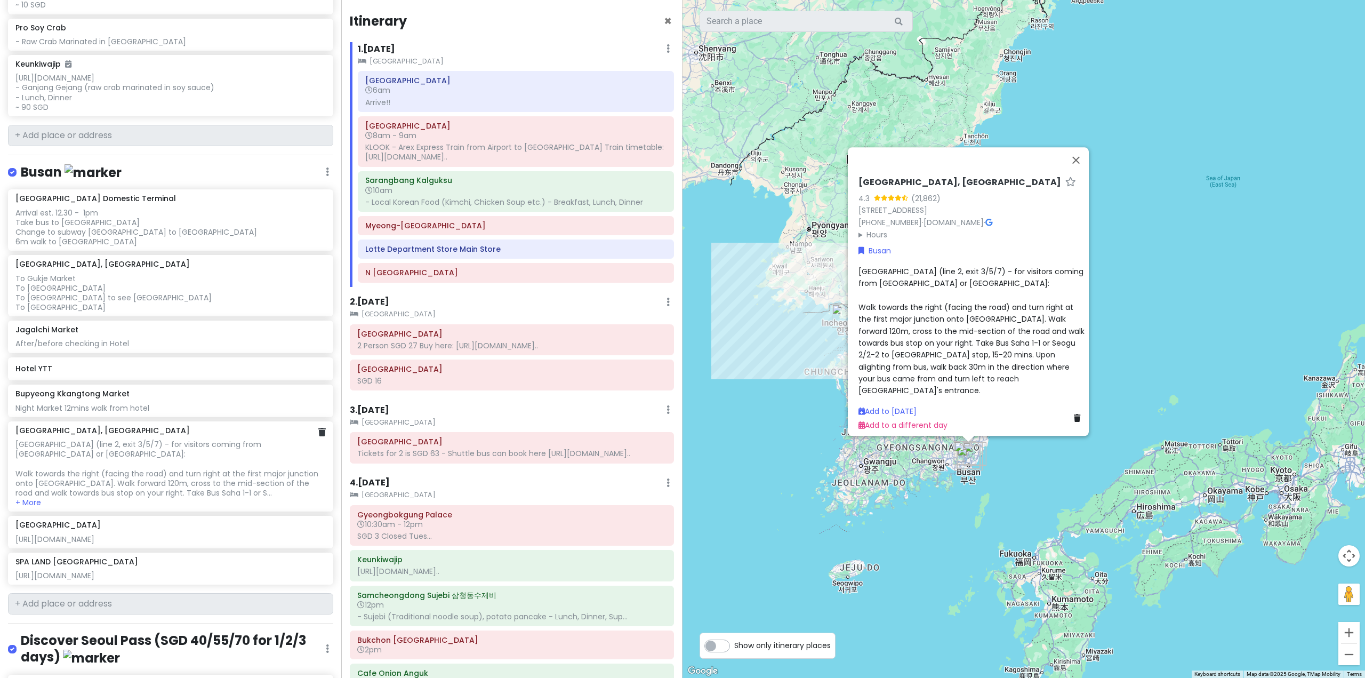
scroll to position [1659, 0]
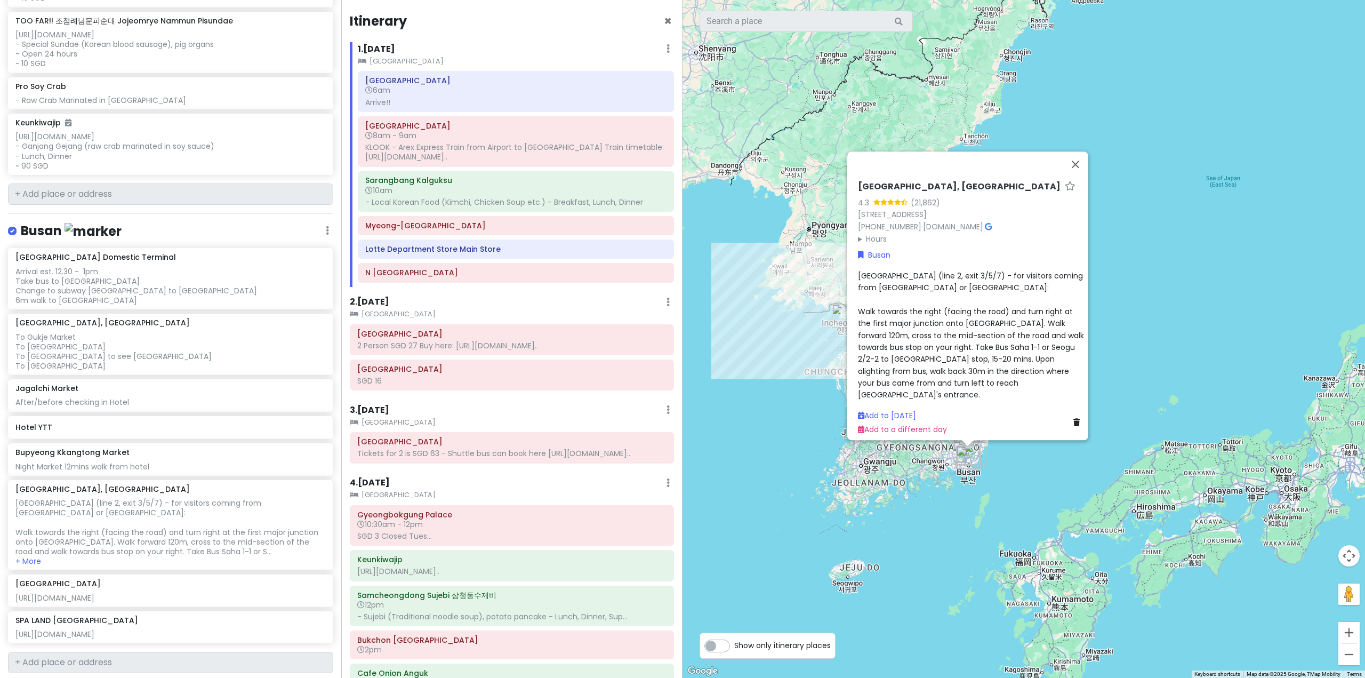
click at [129, 244] on div "Busan Edit Reorder Delete List" at bounding box center [170, 233] width 325 height 22
click at [51, 240] on h4 "Busan" at bounding box center [71, 231] width 101 height 18
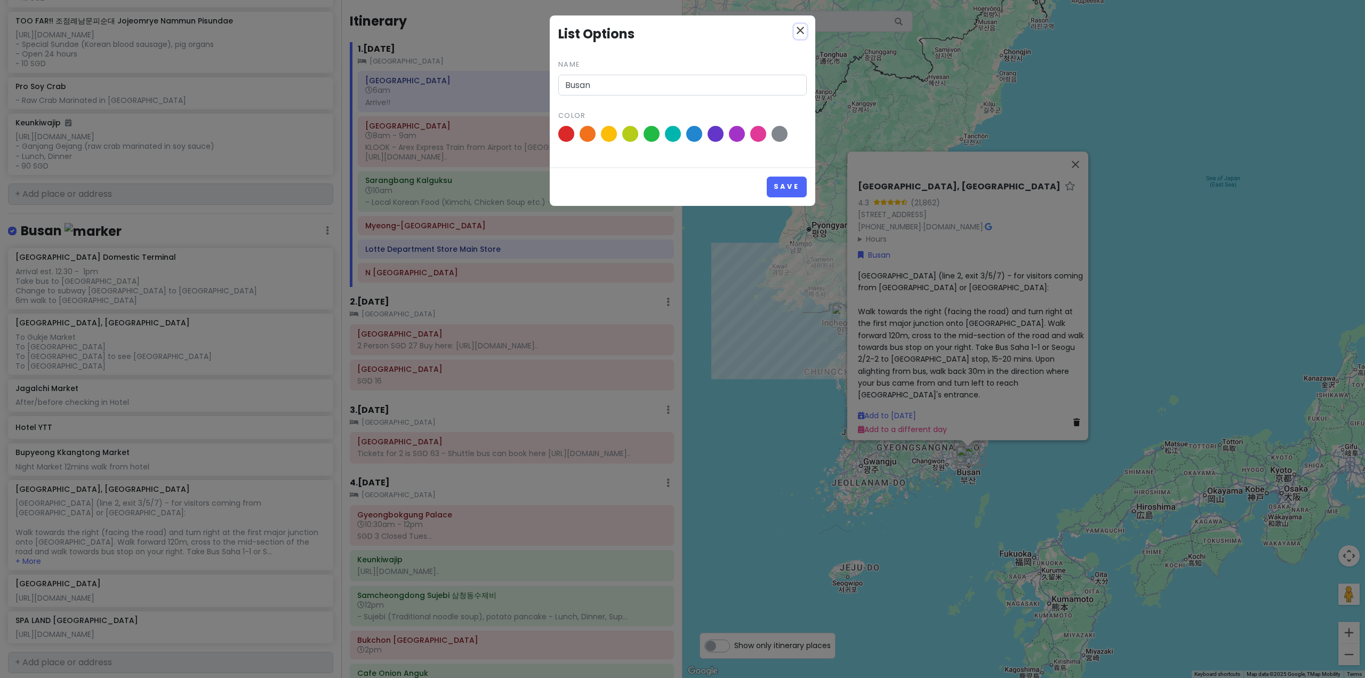
click at [800, 27] on icon "close" at bounding box center [800, 30] width 13 height 13
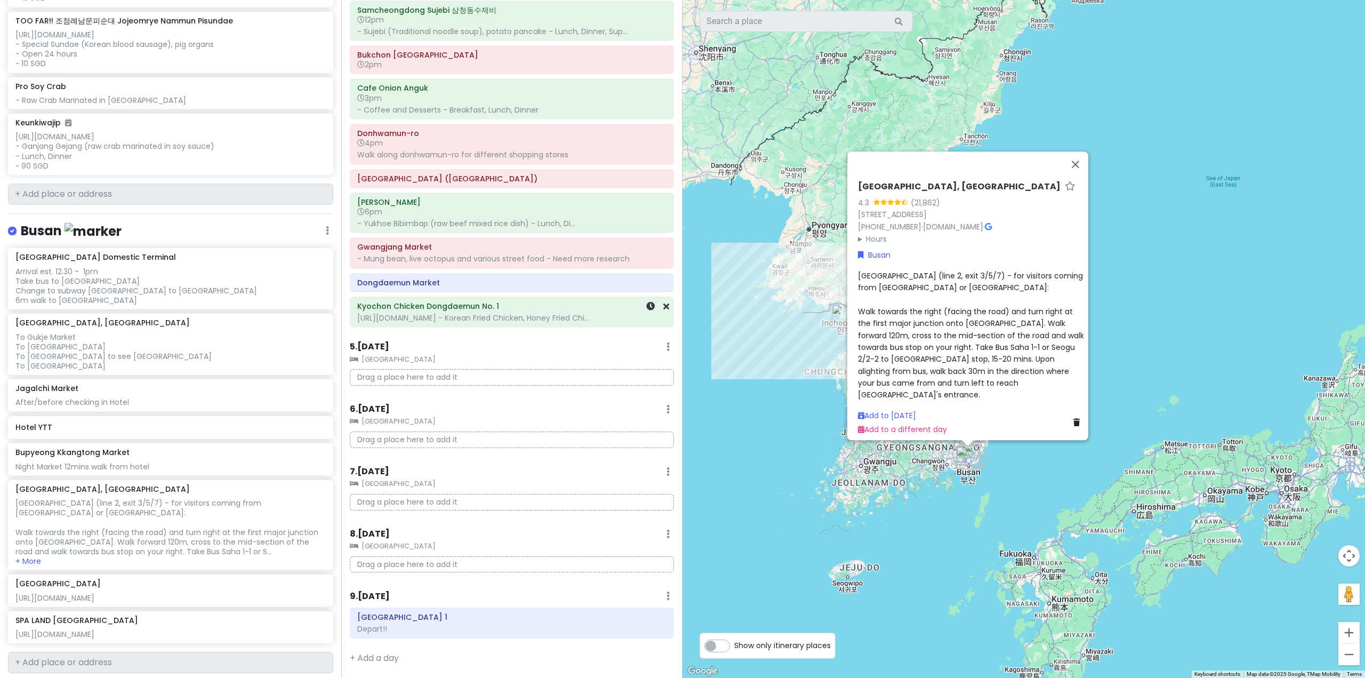
scroll to position [624, 0]
click at [734, 646] on label "Show only itinerary places" at bounding box center [782, 643] width 97 height 13
click at [734, 644] on input "Show only itinerary places" at bounding box center [737, 640] width 7 height 7
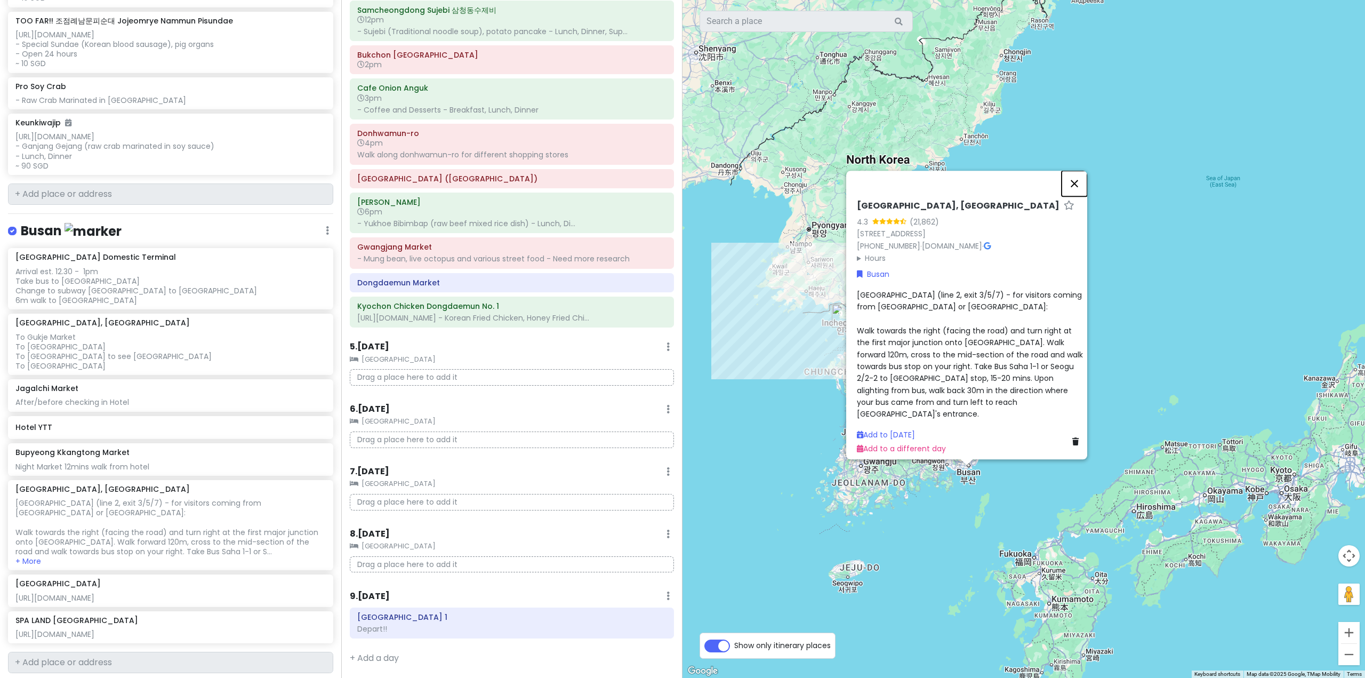
click at [1078, 175] on button "Close" at bounding box center [1075, 184] width 26 height 26
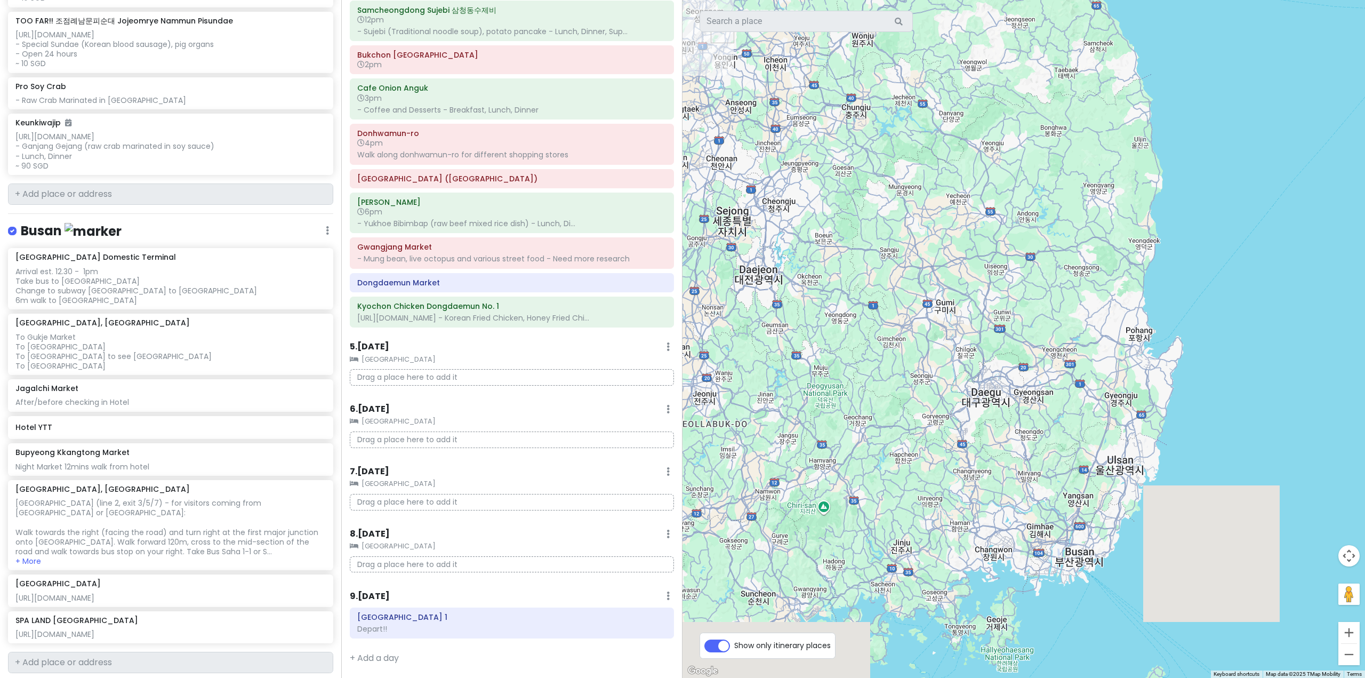
drag, startPoint x: 1013, startPoint y: 494, endPoint x: 865, endPoint y: 184, distance: 343.4
click at [865, 184] on div at bounding box center [1023, 339] width 682 height 678
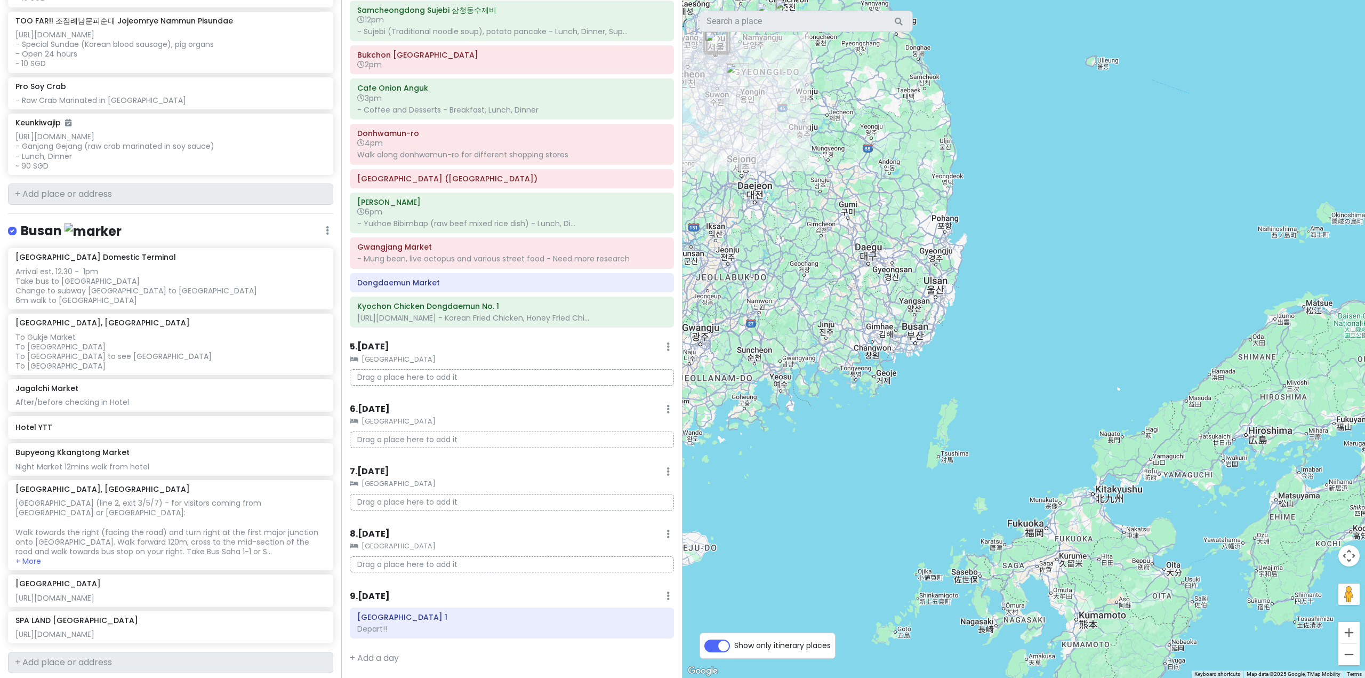
click at [734, 646] on label "Show only itinerary places" at bounding box center [782, 643] width 97 height 13
click at [734, 644] on input "Show only itinerary places" at bounding box center [737, 640] width 7 height 7
checkbox input "false"
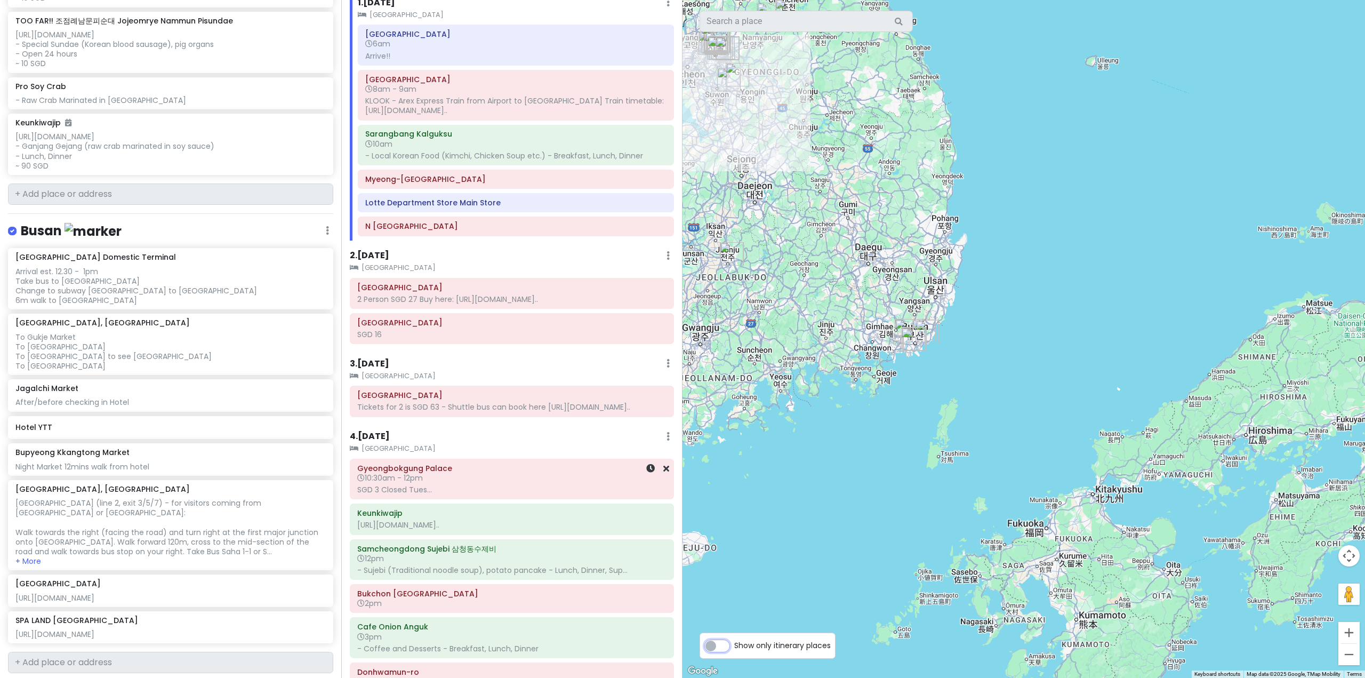
scroll to position [0, 0]
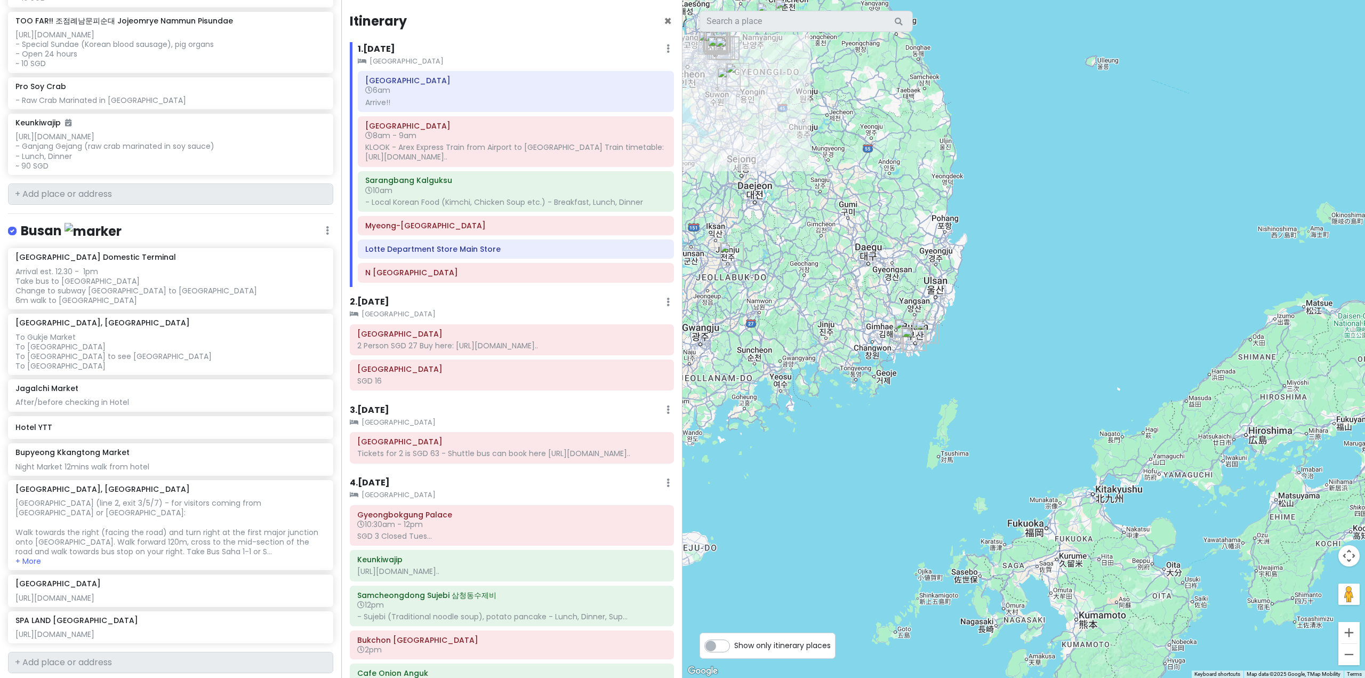
click at [483, 309] on small "Staz Hotel Myeongdong 2" at bounding box center [512, 314] width 324 height 11
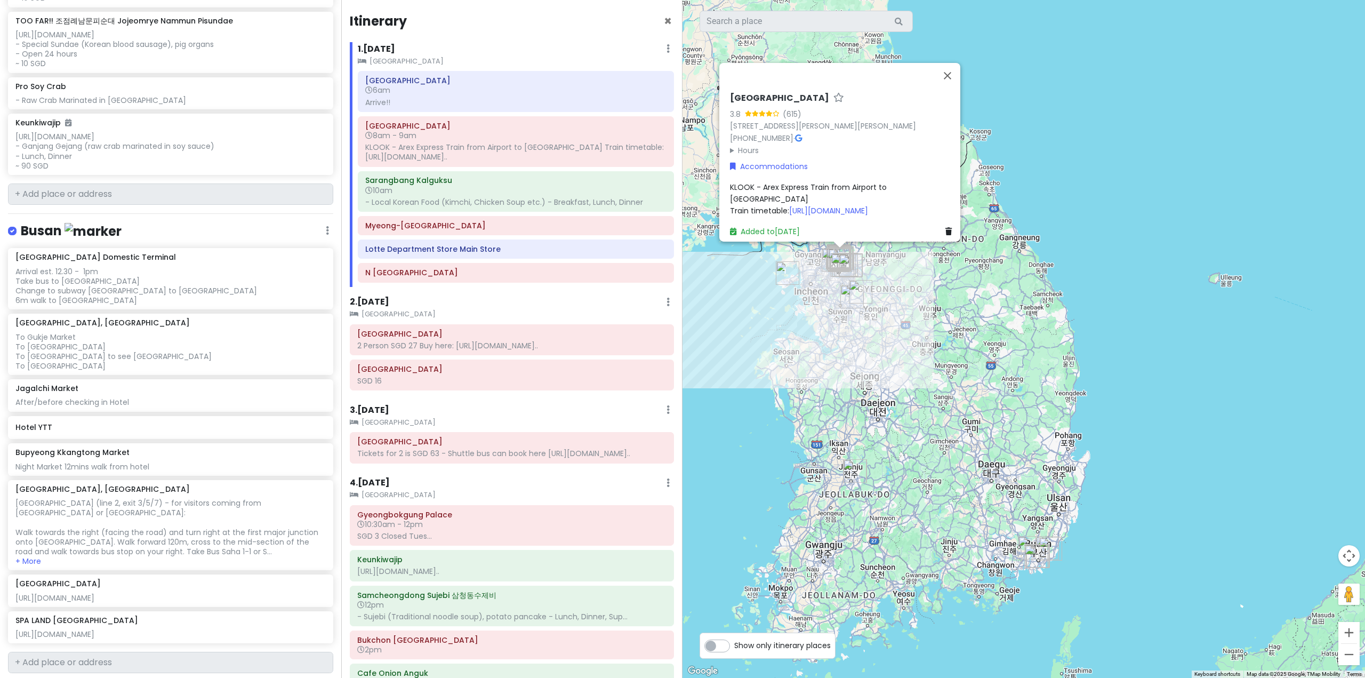
click at [374, 300] on h6 "2 . Mon 12/5" at bounding box center [369, 301] width 39 height 11
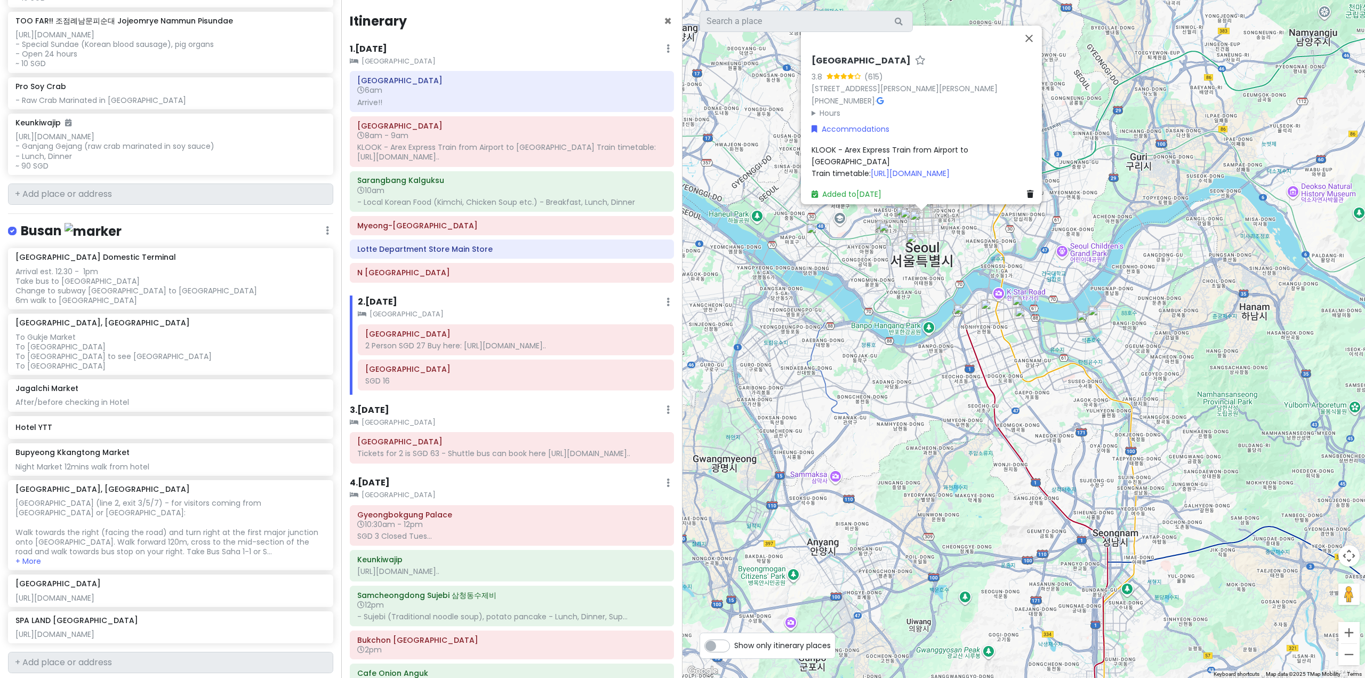
drag, startPoint x: 882, startPoint y: 318, endPoint x: 882, endPoint y: 384, distance: 66.1
click at [882, 384] on div "Staz Hotel Myeongdong 2 3.8 (615) 16 Supyo-ro, Chungmuro 3(sam)-ga, Jung-gu, Se…" at bounding box center [1023, 339] width 682 height 678
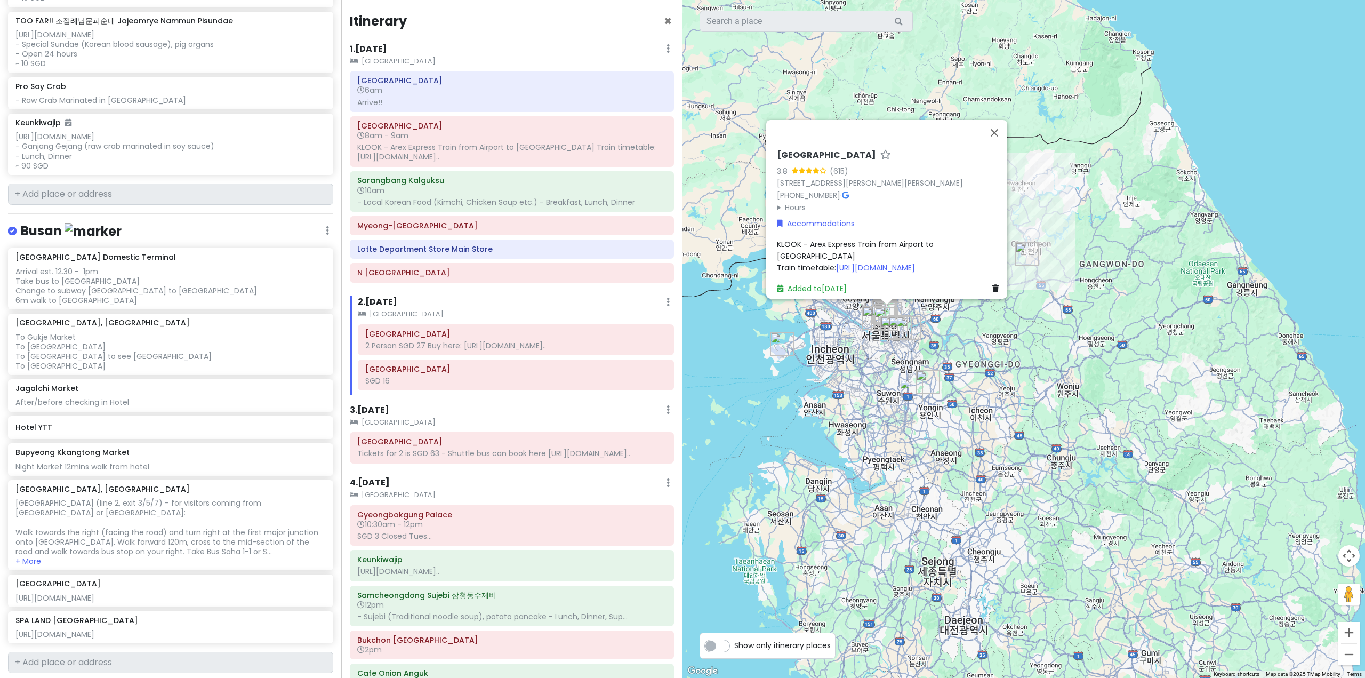
click at [399, 421] on div "3 . Tue 12/6 Add Day Notes Clear Lodging Delete Day" at bounding box center [512, 412] width 324 height 18
click at [388, 416] on h6 "3 . Tue 12/6" at bounding box center [369, 410] width 39 height 11
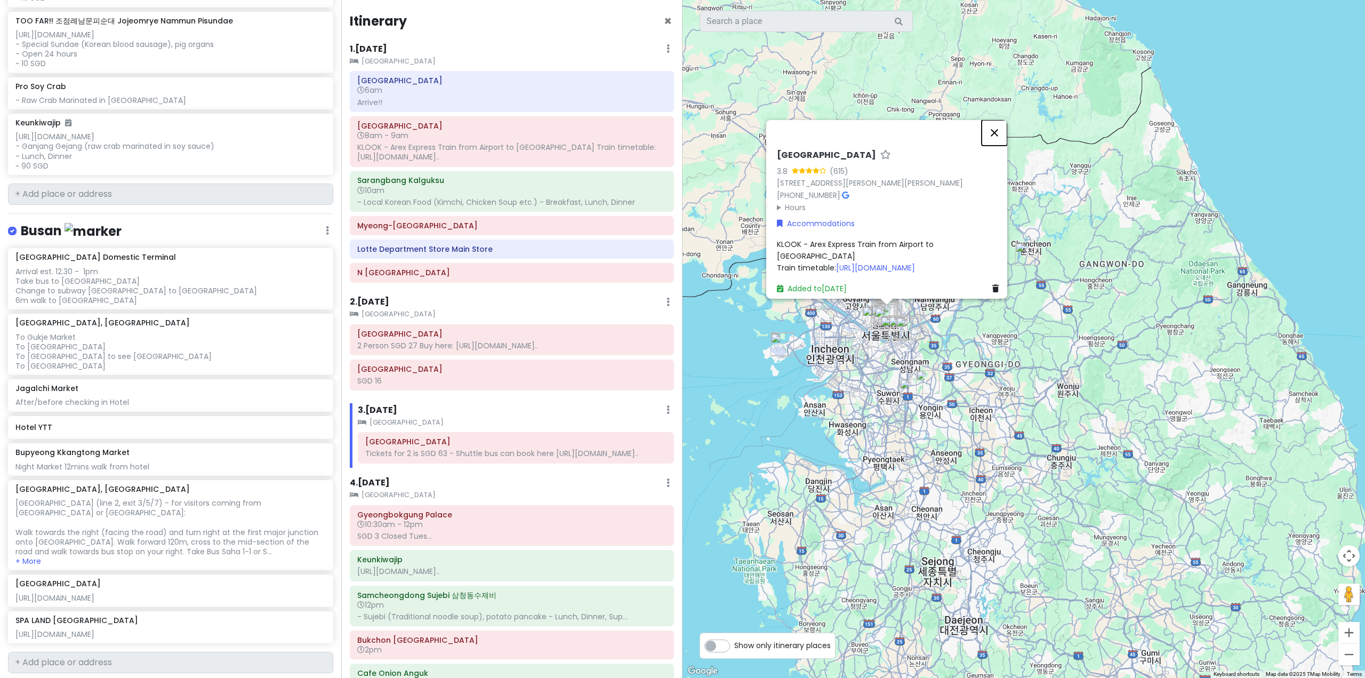
click at [997, 119] on button "Close" at bounding box center [995, 132] width 26 height 26
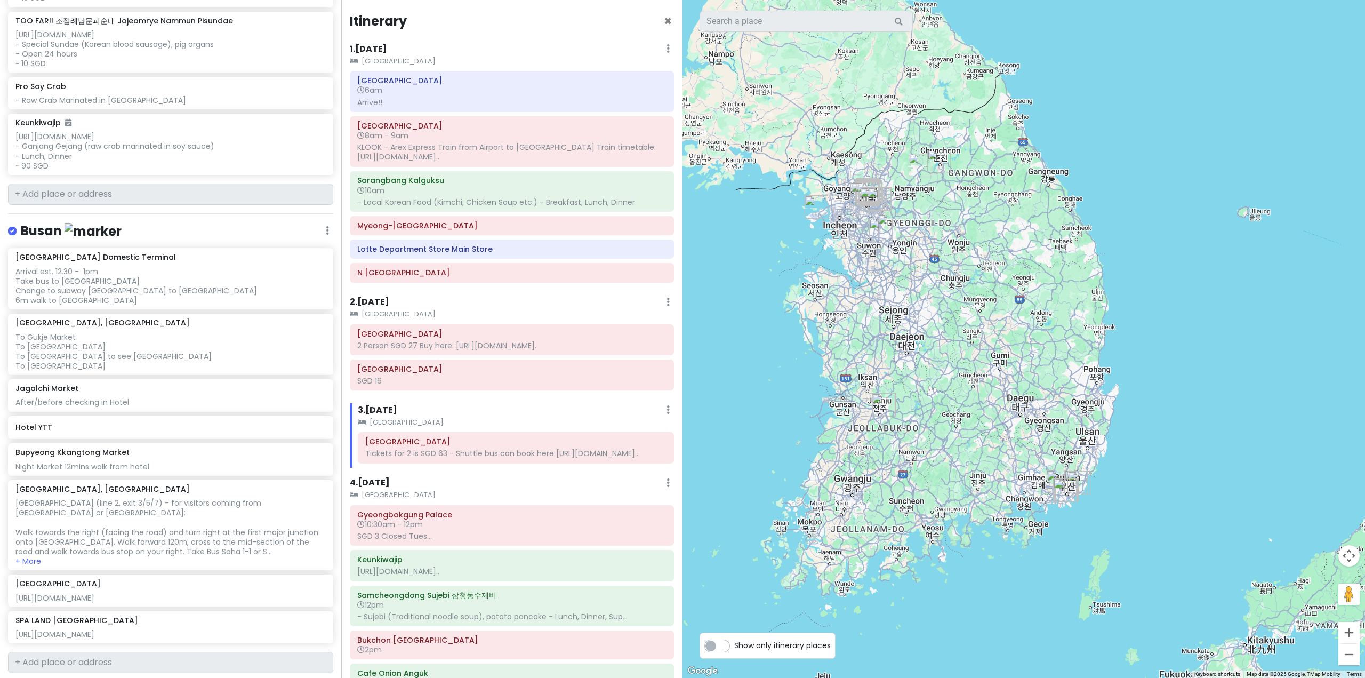
drag, startPoint x: 971, startPoint y: 415, endPoint x: 963, endPoint y: 308, distance: 107.5
click at [963, 308] on div at bounding box center [1023, 339] width 682 height 678
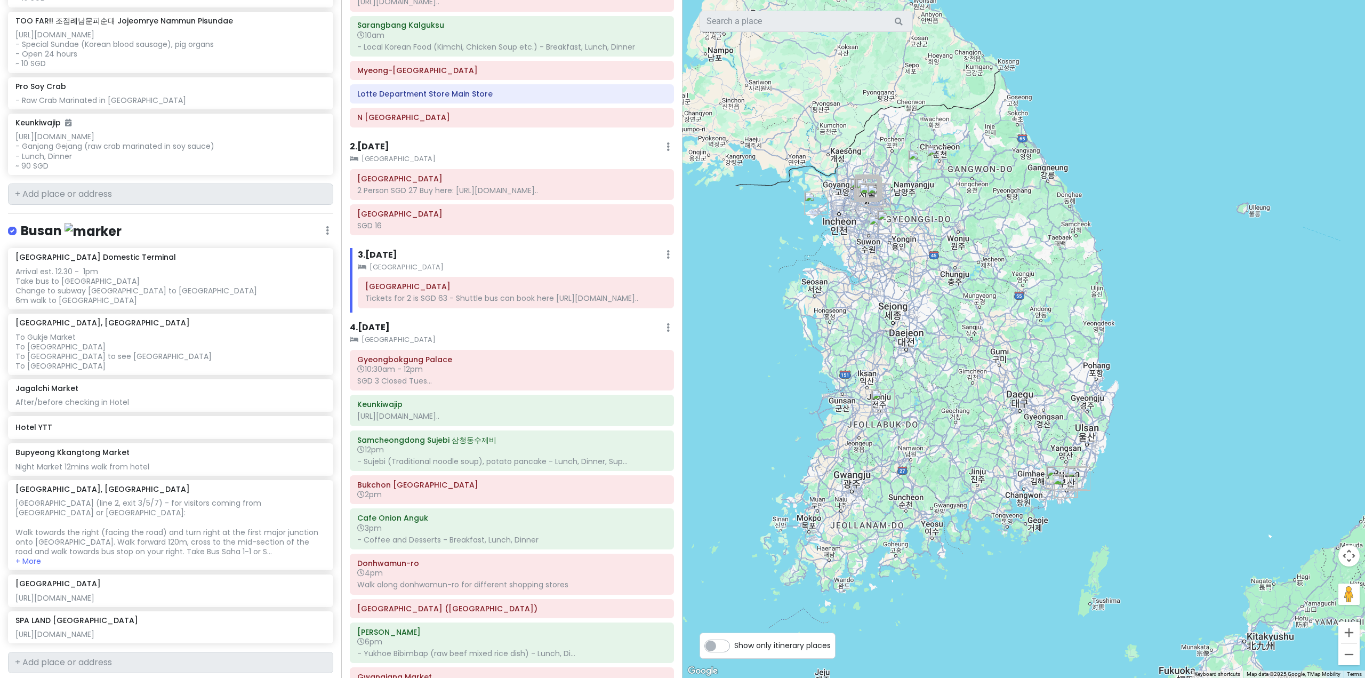
scroll to position [160, 0]
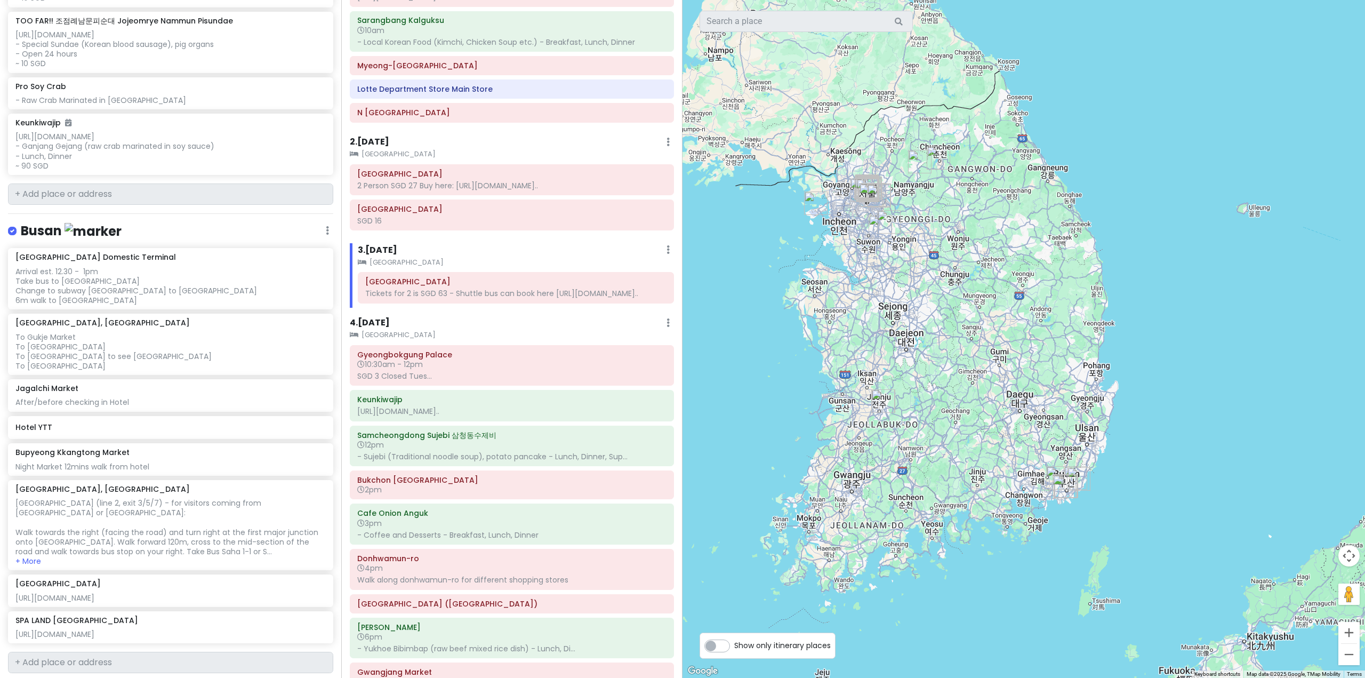
click at [401, 334] on div "4 . Wed 12/7 Add Day Notes Clear Lodging Delete Day" at bounding box center [512, 325] width 324 height 18
click at [390, 328] on h6 "4 . Wed 12/7" at bounding box center [370, 322] width 40 height 11
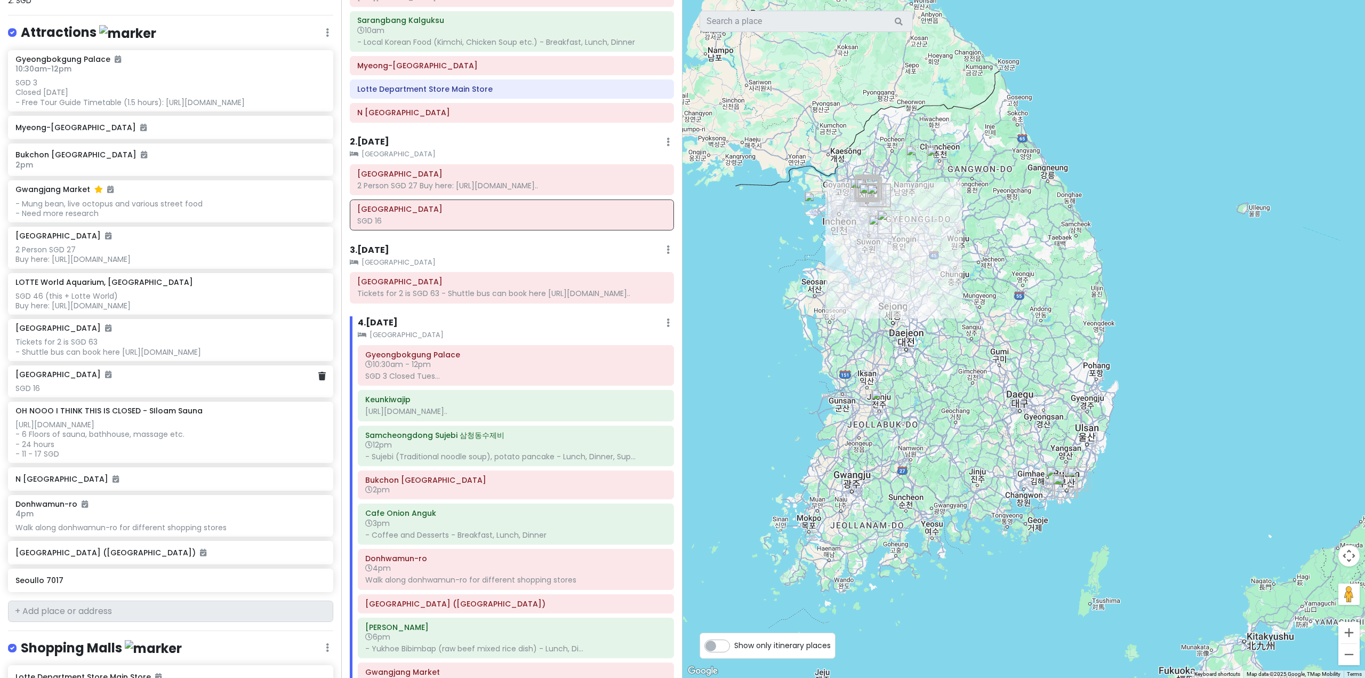
scroll to position [0, 0]
